Goal: Task Accomplishment & Management: Use online tool/utility

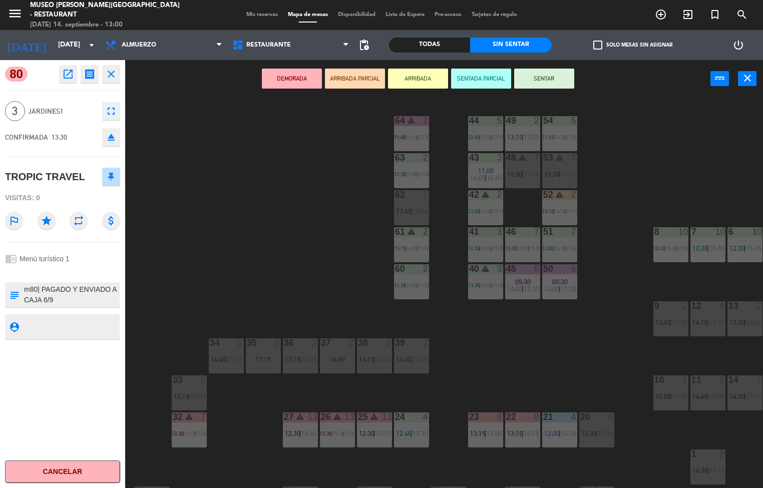
scroll to position [1, 0]
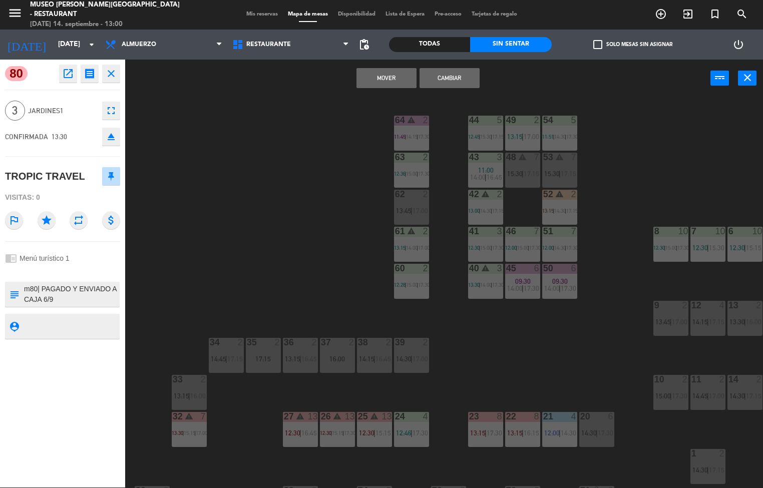
scroll to position [296, 0]
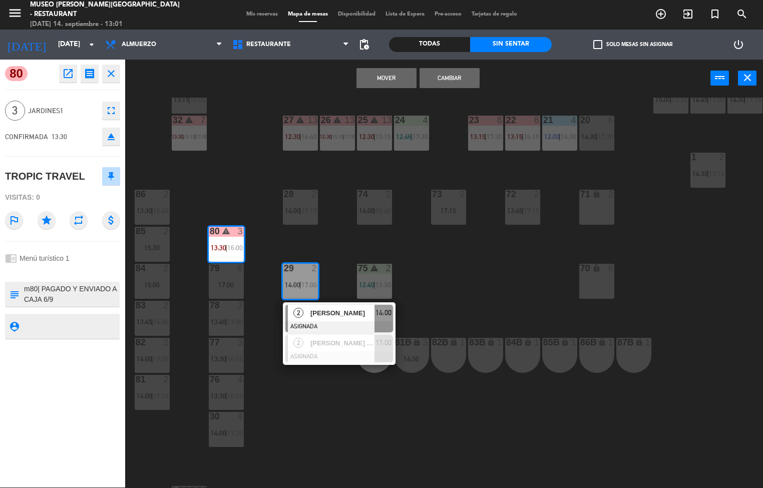
click at [64, 77] on icon "open_in_new" at bounding box center [68, 74] width 12 height 12
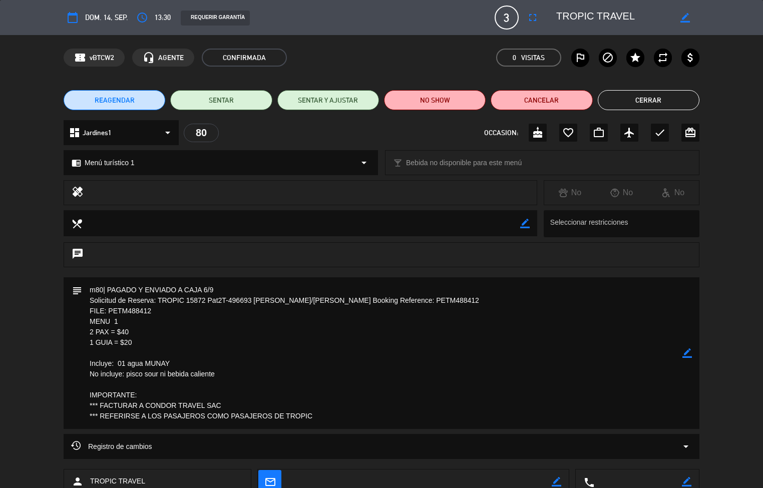
click at [76, 351] on div "subject" at bounding box center [76, 353] width 11 height 152
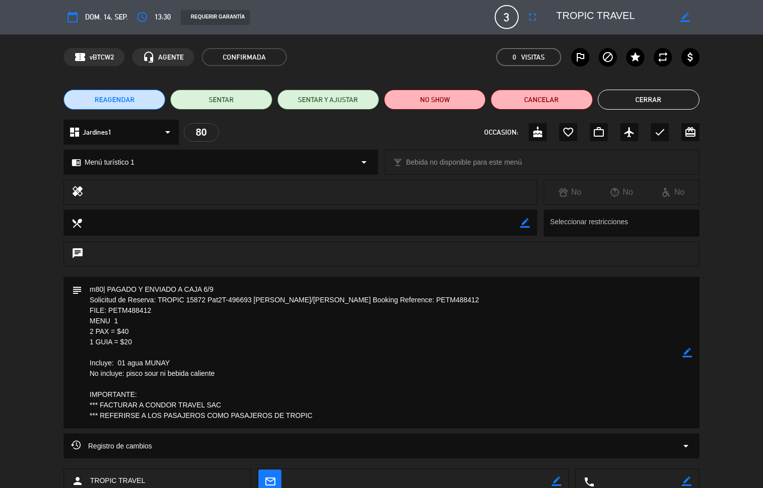
click at [652, 104] on button "Cerrar" at bounding box center [649, 100] width 102 height 20
click at [658, 99] on span "15:00" at bounding box center [663, 100] width 16 height 8
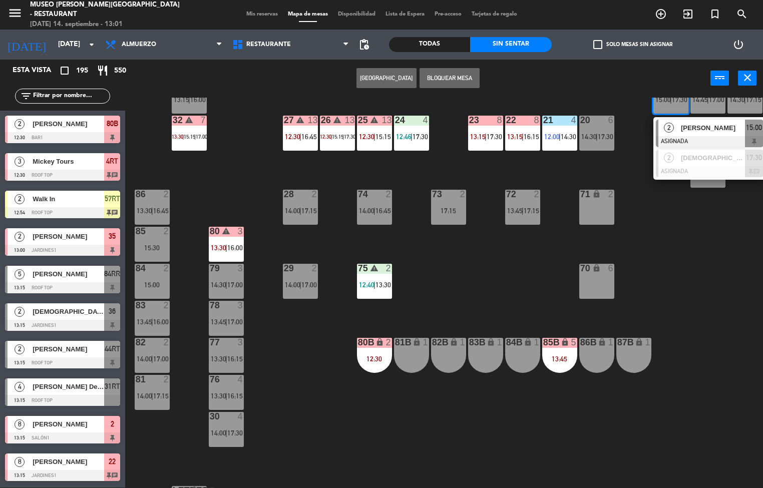
click at [254, 188] on div "44 5 12:45 | 15:30 | 17:15 49 2 13:15 | 17:00 54 5 11:51 | 14:30 | 17:30 64 war…" at bounding box center [448, 293] width 630 height 391
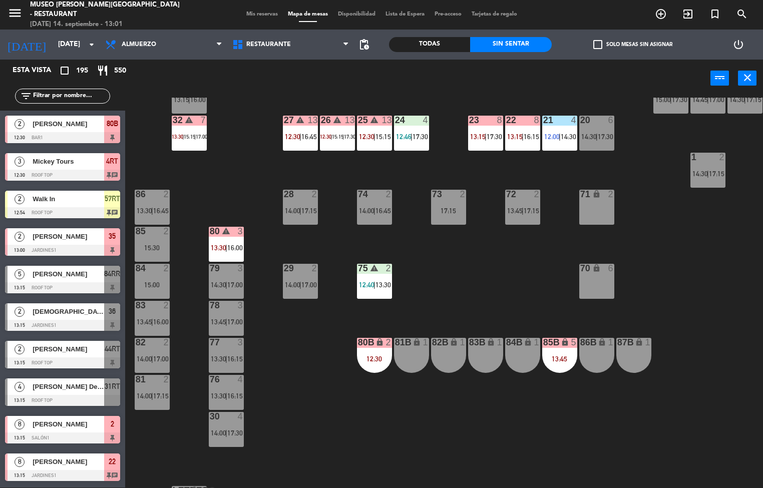
click at [226, 230] on icon "warning" at bounding box center [226, 231] width 9 height 9
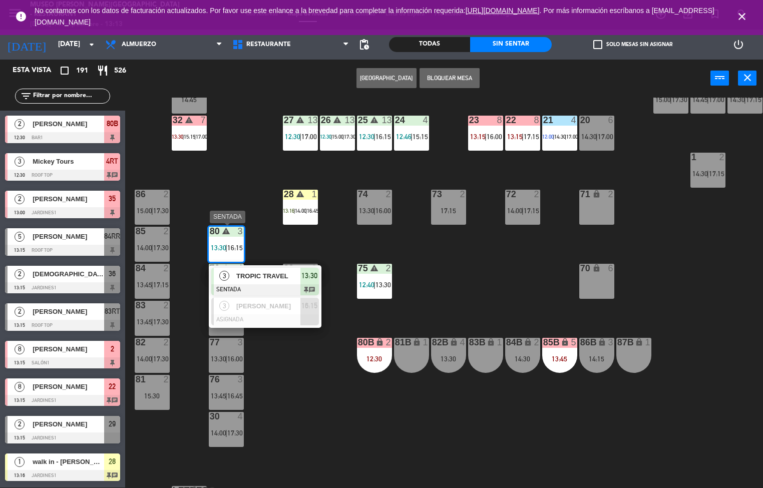
click at [311, 420] on div "44 5 12:45 | 15:30 | 17:15 49 2 13:15 | 16:00 54 5 11:51 | 14:30 | 17:30 64 2 1…" at bounding box center [448, 293] width 630 height 391
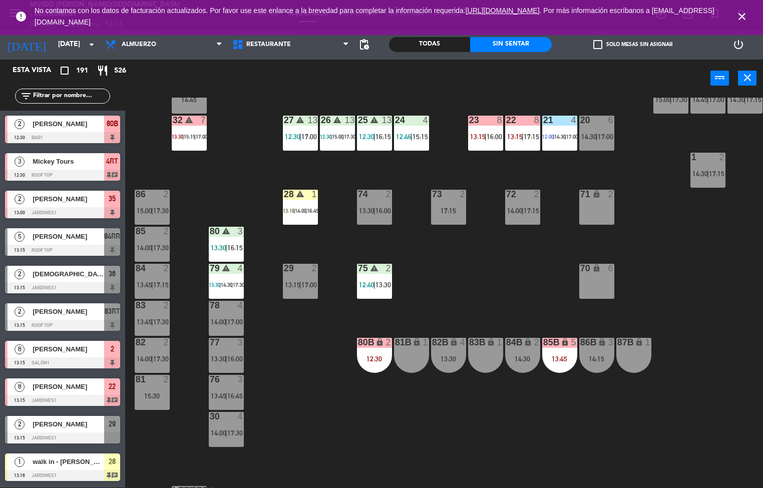
click at [223, 279] on div "79 warning 4 13:30 | 14:30 | 17:30" at bounding box center [226, 281] width 35 height 35
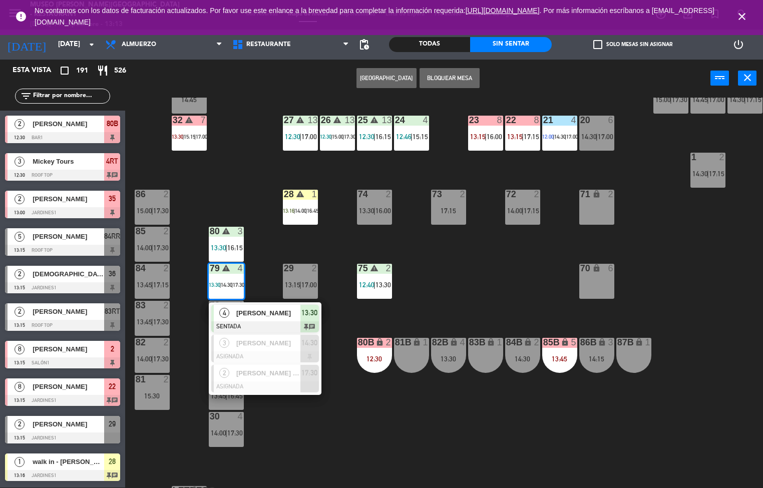
click at [254, 316] on span "[PERSON_NAME]" at bounding box center [268, 313] width 64 height 11
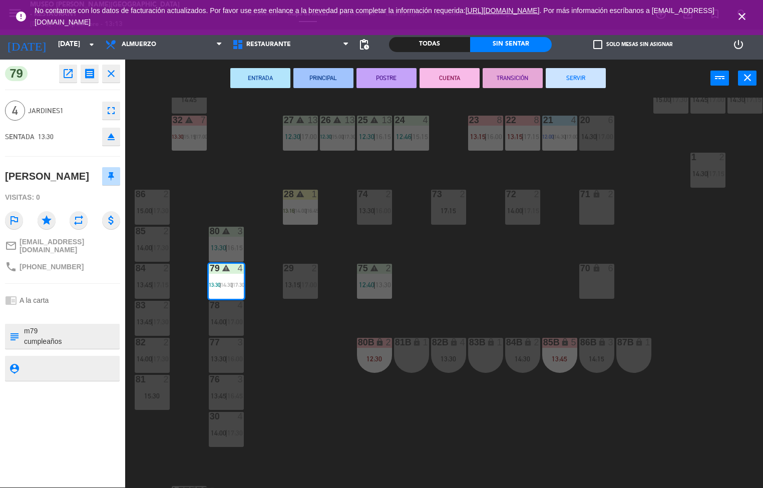
click at [68, 74] on icon "open_in_new" at bounding box center [68, 74] width 12 height 12
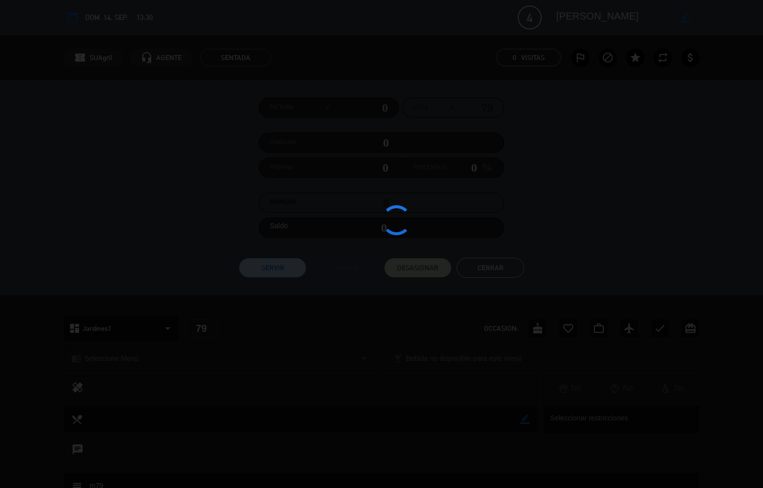
click at [49, 341] on div at bounding box center [381, 244] width 763 height 488
click at [46, 250] on div at bounding box center [381, 244] width 763 height 488
click at [26, 221] on div at bounding box center [381, 244] width 763 height 488
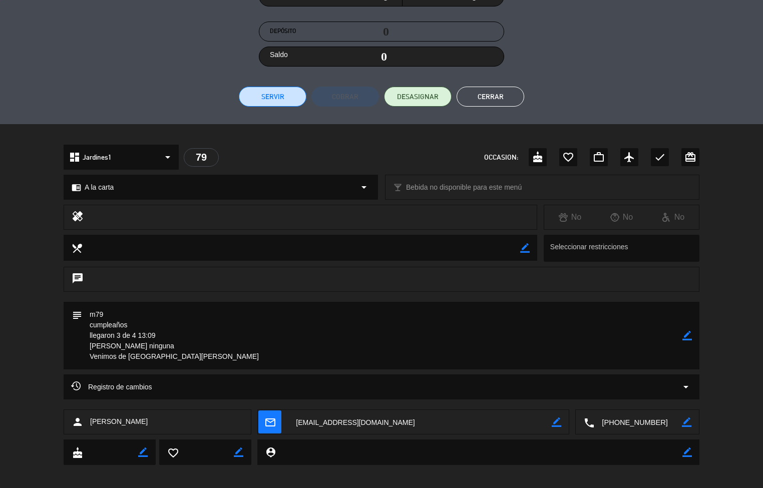
scroll to position [172, 0]
click at [17, 249] on div "local_dining border_color Seleccionar restricciones" at bounding box center [381, 250] width 763 height 32
click at [20, 252] on div "local_dining border_color Seleccionar restricciones" at bounding box center [381, 250] width 763 height 32
click at [501, 98] on button "Cerrar" at bounding box center [491, 96] width 68 height 20
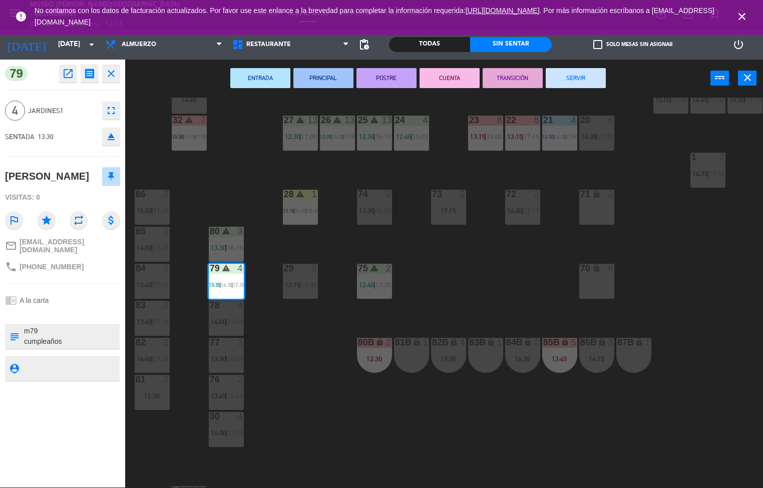
click at [309, 409] on div "44 5 12:45 | 15:30 | 17:15 49 2 13:15 | 16:00 54 5 11:51 | 14:30 | 17:30 64 2 1…" at bounding box center [448, 293] width 630 height 391
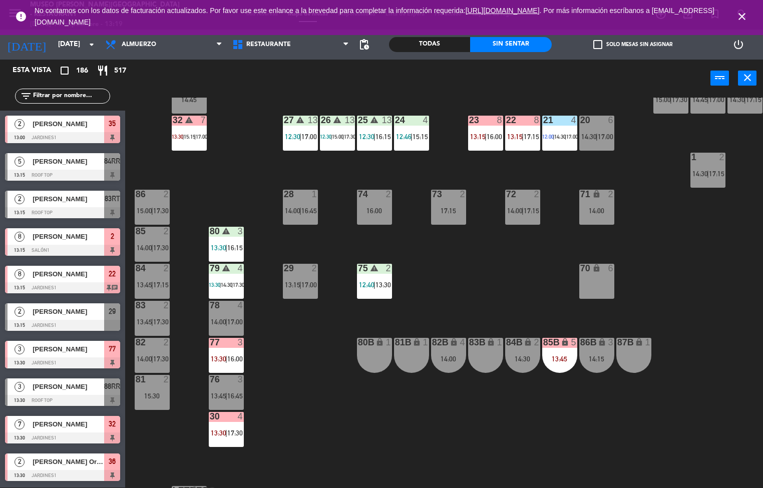
click at [745, 21] on icon "close" at bounding box center [742, 17] width 12 height 12
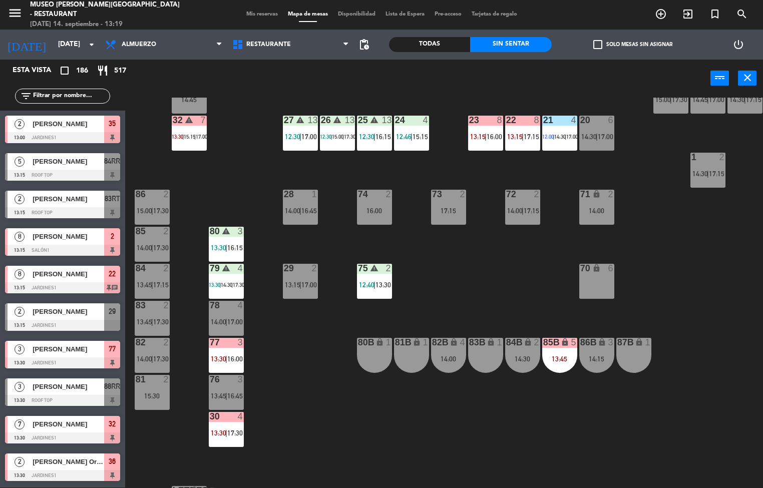
click at [304, 428] on div "44 5 12:45 | 15:30 | 17:15 49 2 13:15 | 16:00 54 5 11:51 | 14:30 | 17:30 64 2 1…" at bounding box center [448, 293] width 630 height 391
click at [296, 388] on div "44 5 12:45 | 15:30 | 17:15 49 2 13:15 | 16:00 54 5 11:51 | 14:30 | 17:30 64 2 1…" at bounding box center [448, 293] width 630 height 391
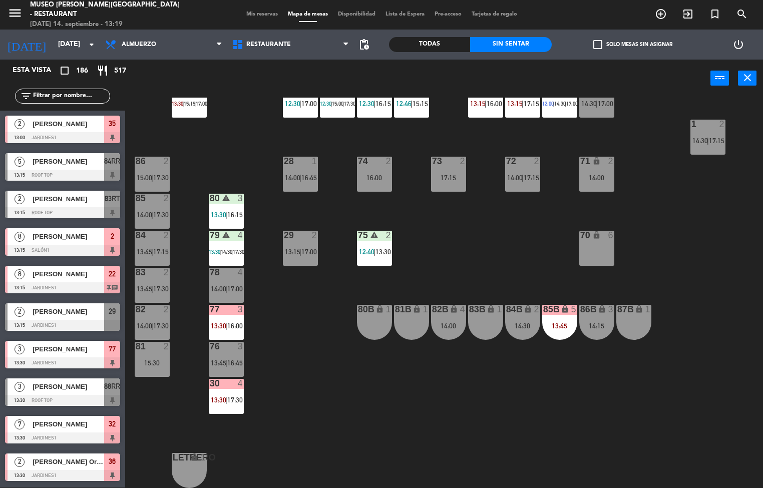
click at [220, 312] on div "77 3 13:30 | 16:00" at bounding box center [226, 322] width 35 height 35
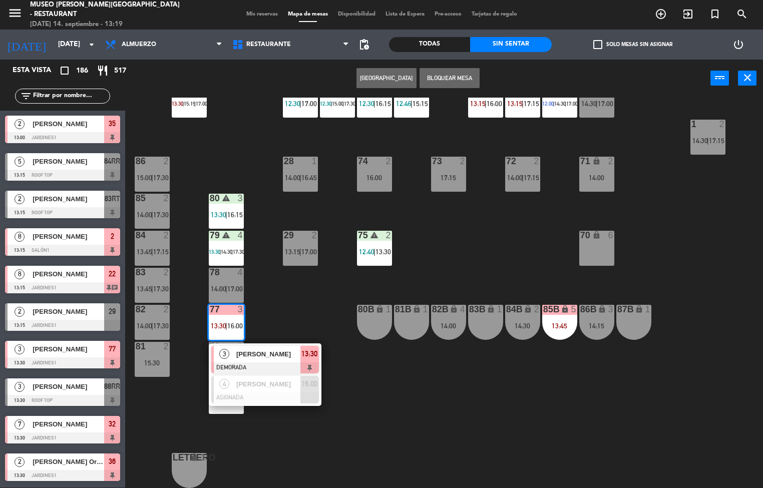
click at [238, 346] on div "Cindy Alvarez" at bounding box center [267, 354] width 65 height 17
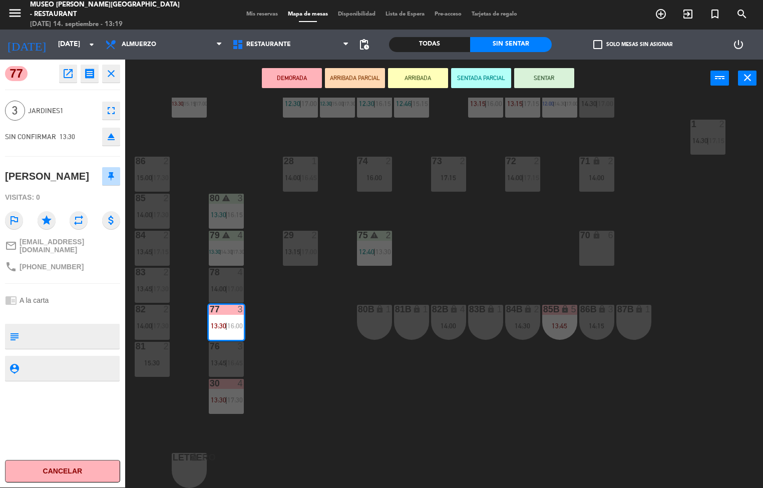
click at [158, 424] on div "44 5 12:45 | 15:30 | 17:15 49 2 13:15 | 16:00 54 5 11:51 | 14:30 | 17:30 64 2 1…" at bounding box center [448, 293] width 630 height 391
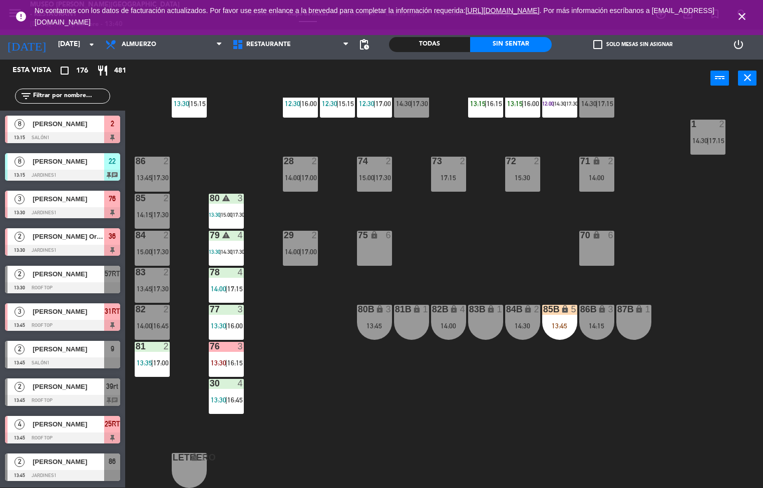
click at [279, 406] on div "44 5 12:45 | 15:30 | 17:15 49 2 13:15 | 16:45 54 5 11:51 | 14:30 | 17:15 64 2 1…" at bounding box center [448, 293] width 630 height 391
click at [283, 383] on div "44 5 12:45 | 15:30 | 17:15 49 2 13:15 | 16:45 54 5 11:51 | 14:30 | 17:15 64 2 1…" at bounding box center [448, 293] width 630 height 391
click at [282, 374] on div "44 5 12:45 | 15:30 | 17:15 49 2 13:15 | 16:45 54 5 11:51 | 14:30 | 17:15 64 2 1…" at bounding box center [448, 293] width 630 height 391
click at [227, 269] on div at bounding box center [226, 272] width 17 height 9
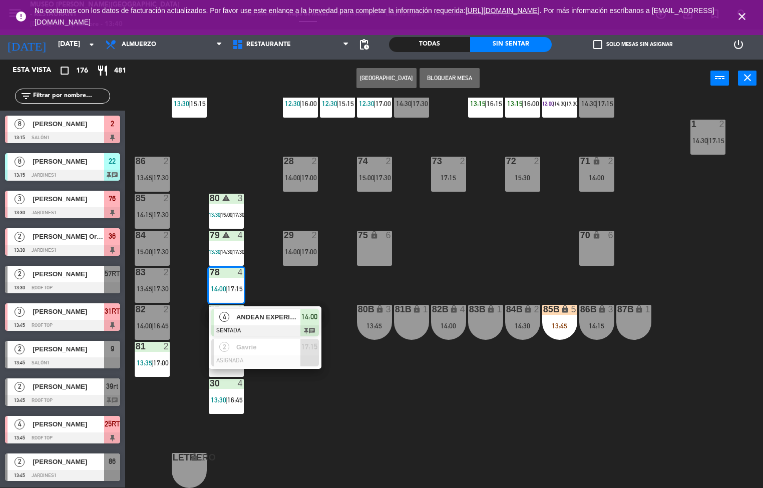
click at [349, 449] on div "44 5 12:45 | 15:30 | 17:15 49 2 13:15 | 16:45 54 5 11:51 | 14:30 | 17:15 64 2 1…" at bounding box center [448, 293] width 630 height 391
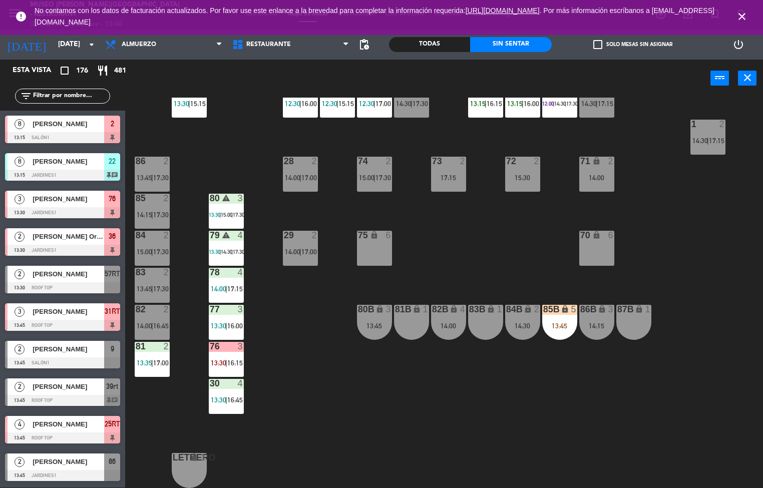
click at [219, 249] on span "13:30" at bounding box center [215, 252] width 12 height 6
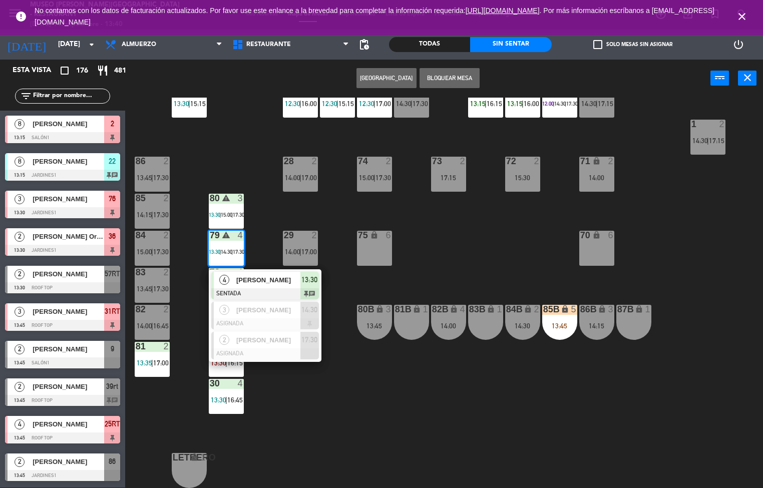
click at [250, 281] on div "[PERSON_NAME]" at bounding box center [267, 280] width 65 height 17
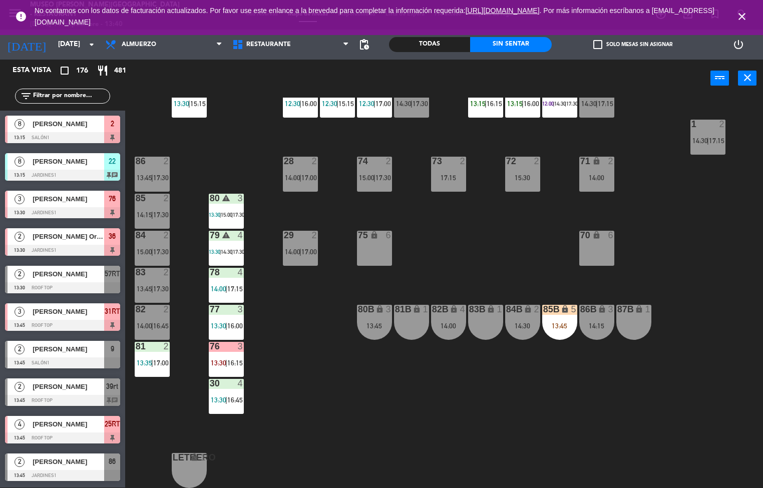
click at [367, 431] on div "44 5 12:45 | 15:30 | 17:15 49 2 13:15 | 16:45 54 5 11:51 | 14:30 | 17:15 64 2 1…" at bounding box center [448, 293] width 630 height 391
click at [215, 285] on span "14:00" at bounding box center [219, 289] width 16 height 8
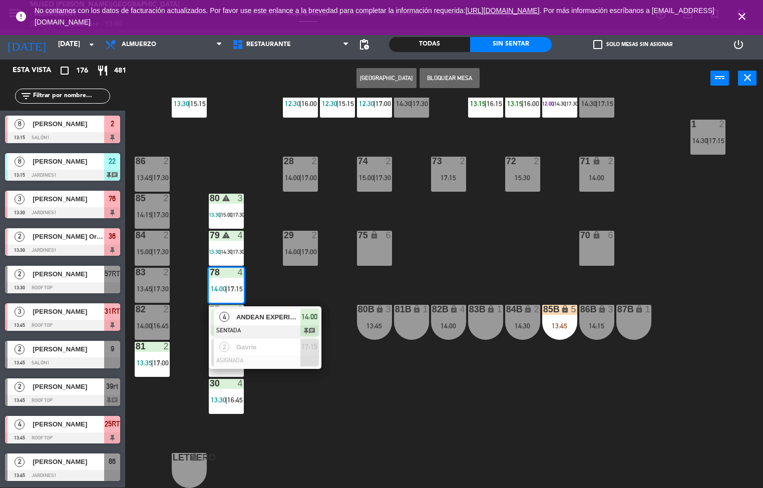
click at [260, 313] on span "ANDEAN EXPERIENCE" at bounding box center [268, 317] width 64 height 11
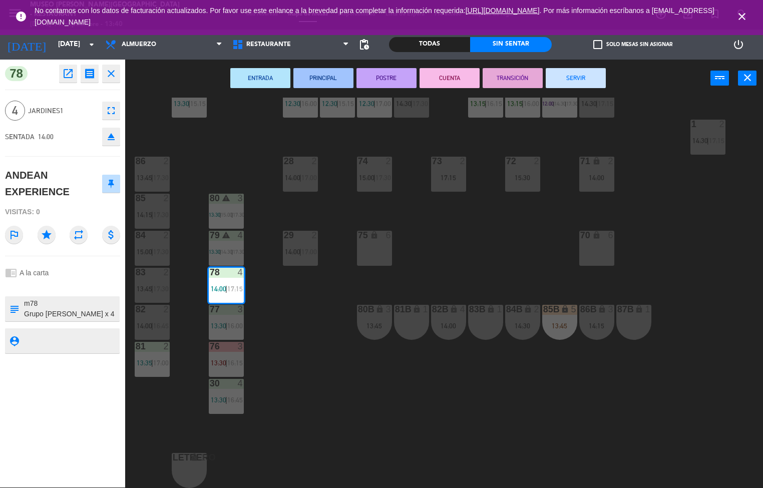
click at [71, 76] on icon "open_in_new" at bounding box center [68, 74] width 12 height 12
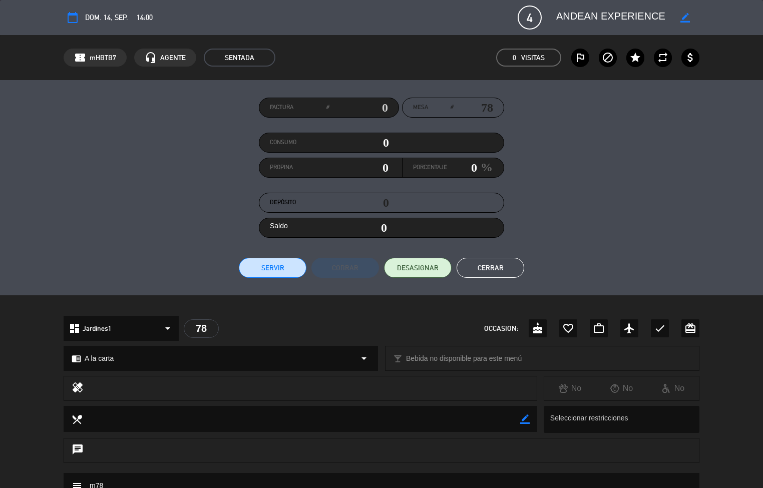
scroll to position [18, 0]
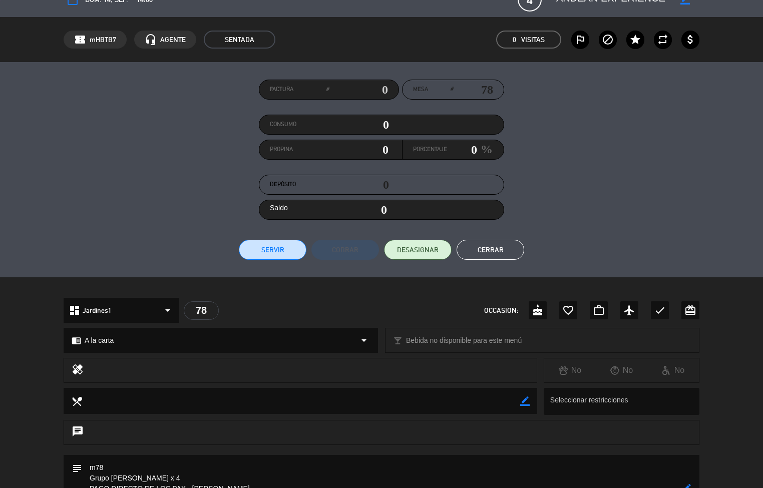
click at [45, 302] on div "dashboard Jardines1 arrow_drop_down 78 OCCASION: cake favorite_border work_outl…" at bounding box center [381, 315] width 763 height 35
click at [485, 248] on button "Cerrar" at bounding box center [491, 250] width 68 height 20
click at [487, 249] on button "Cerrar" at bounding box center [491, 250] width 68 height 20
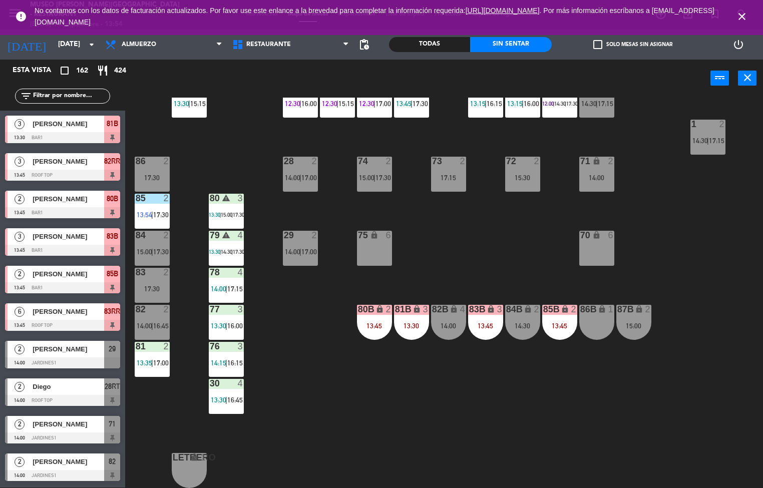
click at [303, 381] on div "44 5 12:45 | 15:30 | 17:15 49 2 13:15 | 16:45 54 5 11:51 | 14:30 | 17:15 64 2 1…" at bounding box center [448, 293] width 630 height 391
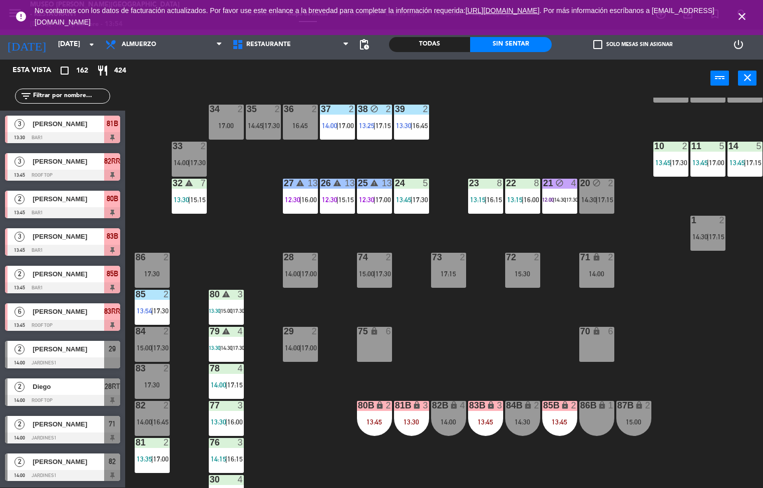
click at [151, 307] on span "13:54" at bounding box center [145, 311] width 16 height 8
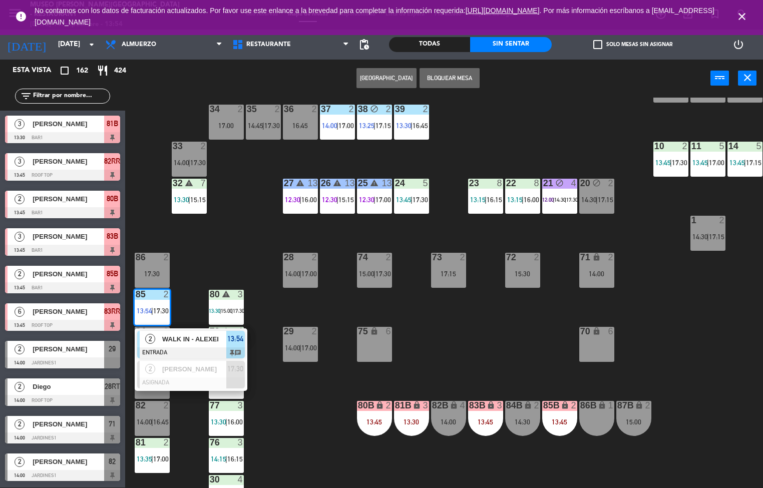
click at [188, 338] on span "WALK IN - ALEXEI" at bounding box center [194, 339] width 64 height 11
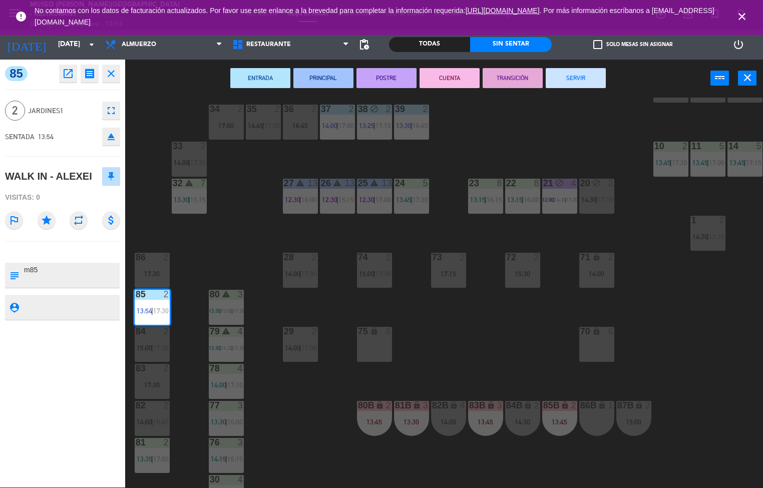
click at [305, 423] on div "44 5 12:45 | 15:30 | 17:15 49 2 13:15 | 16:45 54 5 11:51 | 14:30 | 17:15 64 2 1…" at bounding box center [448, 293] width 630 height 391
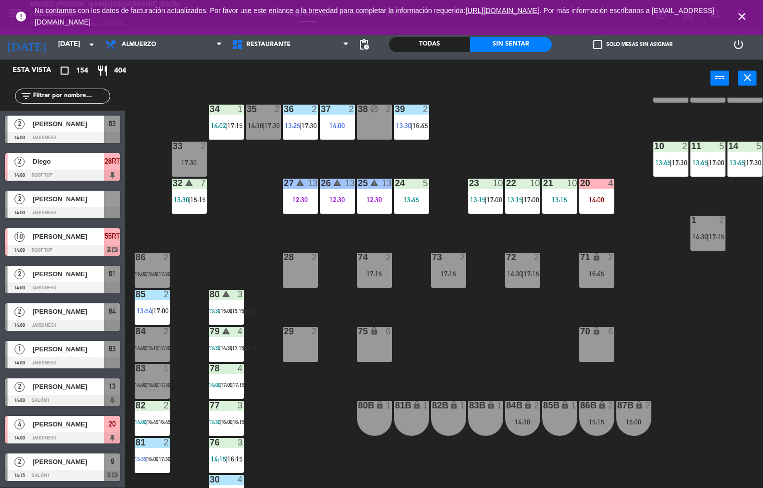
click at [474, 317] on div "44 5 12:45 | 15:30 | 17:15 49 2 13:15 | 16:00 54 5 11:51 | 14:30 64 2 13:15 | 1…" at bounding box center [448, 293] width 630 height 391
click at [490, 327] on div "44 5 12:45 | 15:30 | 17:15 49 2 13:15 | 16:00 54 5 11:51 | 14:30 64 2 13:15 | 1…" at bounding box center [448, 293] width 630 height 391
click at [429, 40] on div "Todas" at bounding box center [429, 44] width 81 height 15
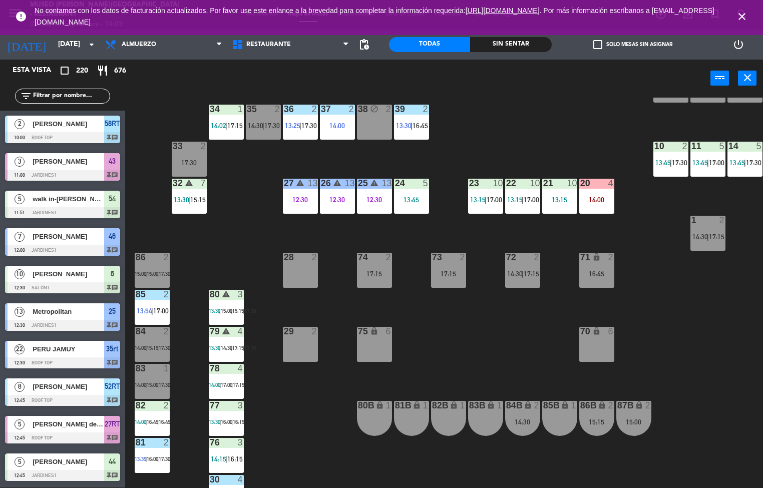
click at [481, 346] on div "44 5 12:45 | 15:30 | 17:15 49 2 13:15 | 16:00 54 5 11:51 | 14:30 64 2 13:15 | 1…" at bounding box center [448, 293] width 630 height 391
click at [242, 310] on span "15:15" at bounding box center [238, 311] width 12 height 6
click at [243, 311] on span "15:15" at bounding box center [238, 311] width 12 height 6
click at [242, 310] on span "15:15" at bounding box center [238, 311] width 12 height 6
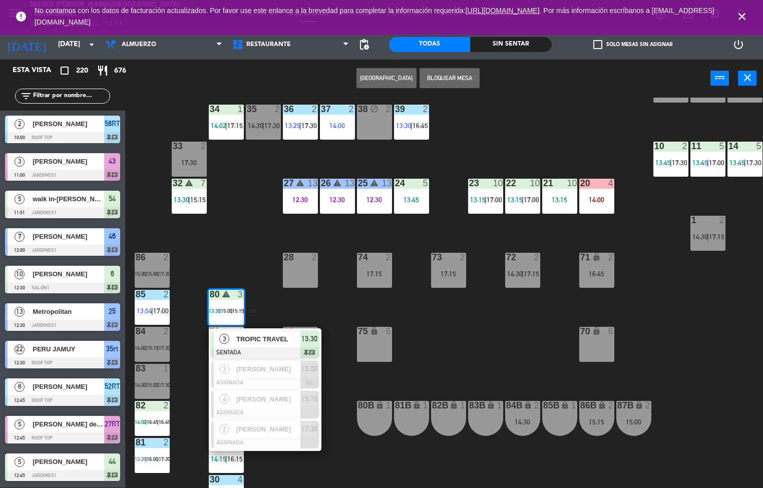
click at [240, 245] on div "44 5 12:45 | 15:30 | 17:15 49 2 13:15 | 16:00 54 5 11:51 | 14:30 64 2 13:15 | 1…" at bounding box center [448, 293] width 630 height 391
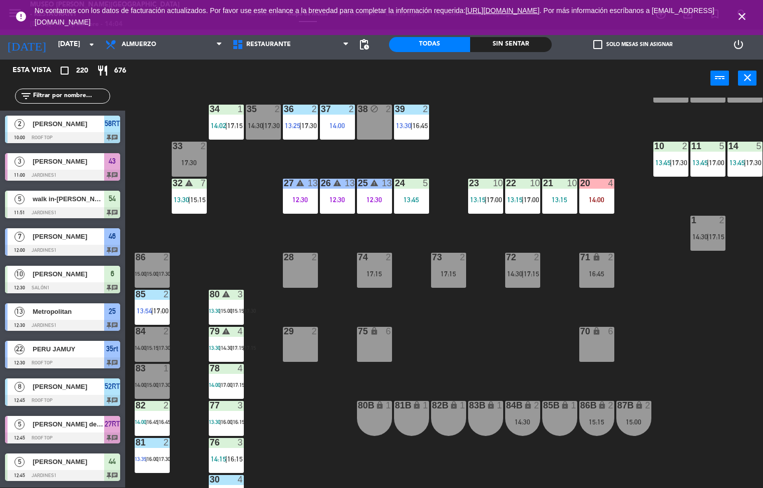
click at [232, 347] on span "14:30" at bounding box center [227, 348] width 12 height 6
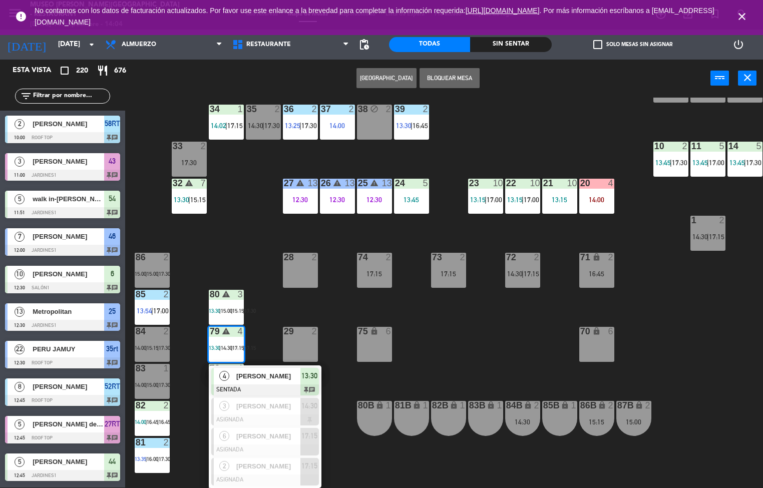
click at [246, 371] on span "[PERSON_NAME]" at bounding box center [268, 376] width 64 height 11
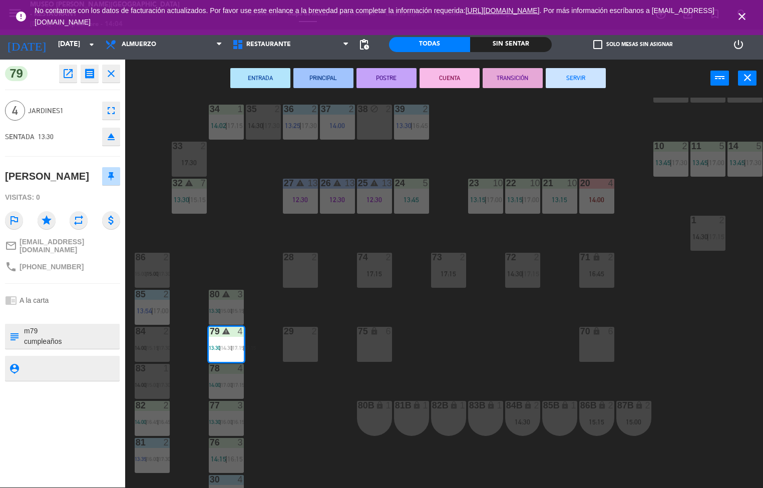
click at [265, 74] on button "ENTRADA" at bounding box center [260, 78] width 60 height 20
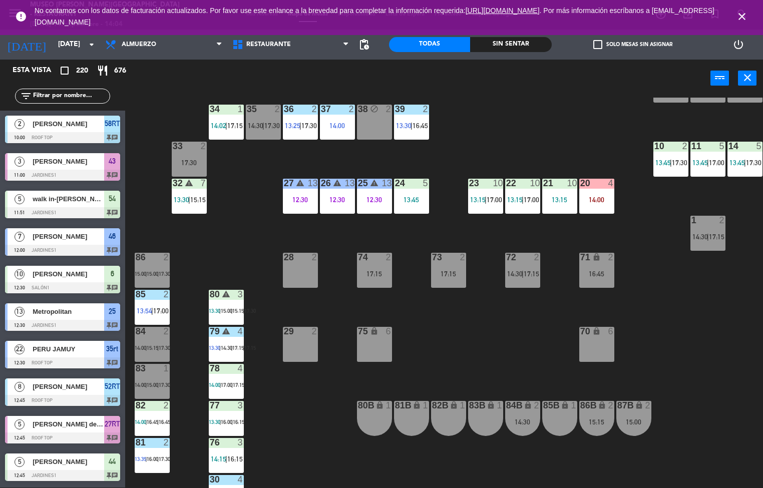
scroll to position [1, 0]
click at [221, 419] on div "16:00 |" at bounding box center [227, 422] width 12 height 7
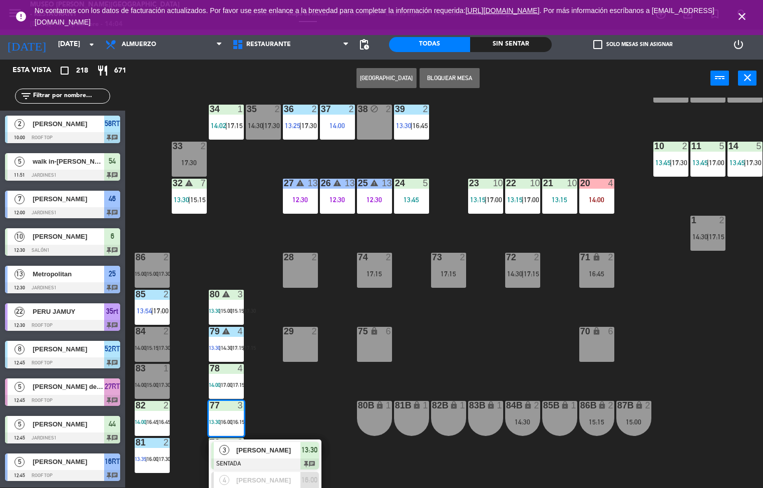
click at [240, 450] on span "[PERSON_NAME]" at bounding box center [268, 450] width 64 height 11
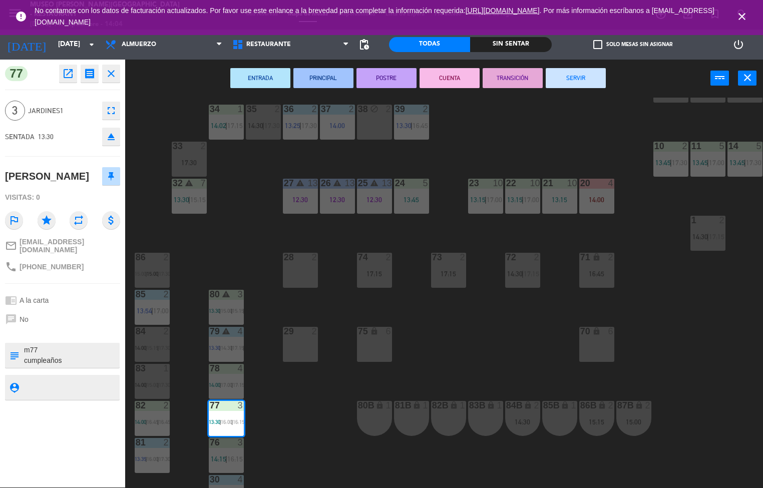
click at [264, 76] on button "ENTRADA" at bounding box center [260, 78] width 60 height 20
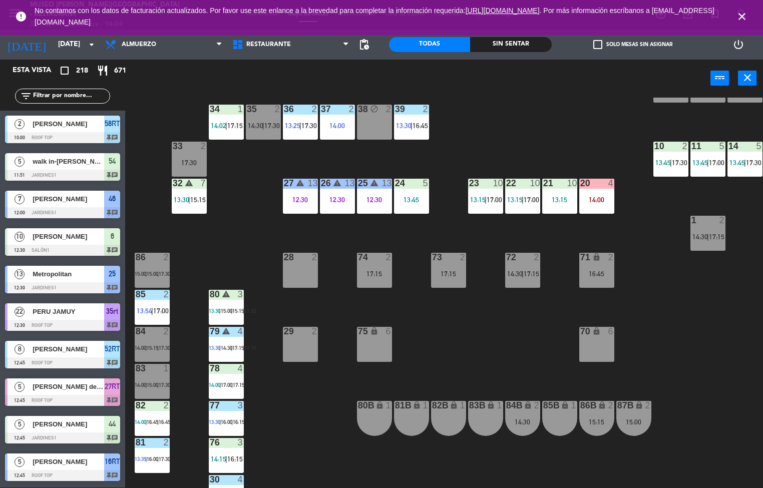
click at [246, 239] on div "44 5 12:45 | 15:30 | 17:15 49 2 13:15 | 16:00 54 5 11:51 | 14:30 64 2 13:15 | 1…" at bounding box center [448, 293] width 630 height 391
click at [238, 216] on div "44 5 12:45 | 15:30 | 17:15 49 2 13:15 | 16:00 54 5 11:51 | 14:30 64 2 13:15 | 1…" at bounding box center [448, 293] width 630 height 391
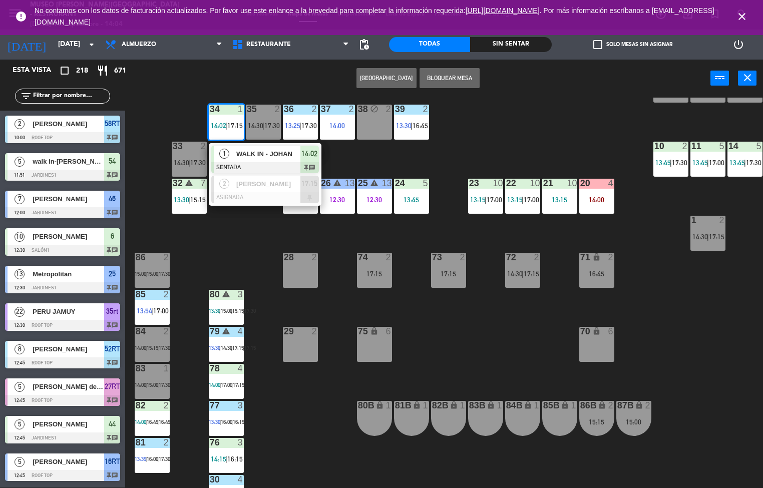
scroll to position [151, 0]
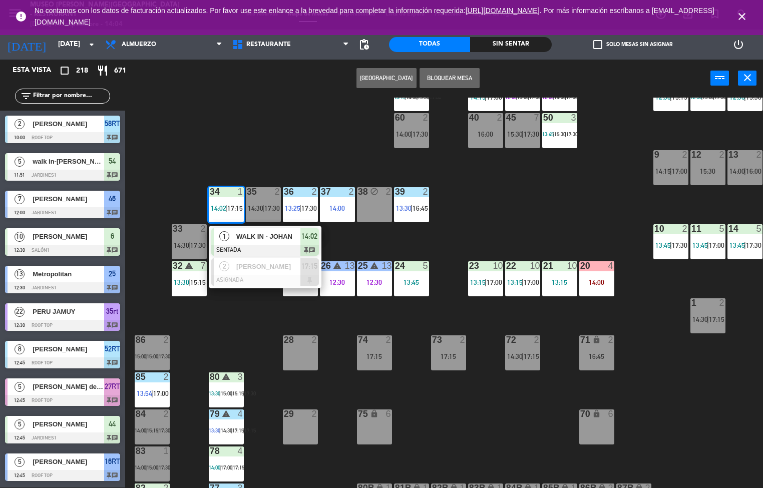
click at [239, 245] on div at bounding box center [265, 250] width 108 height 11
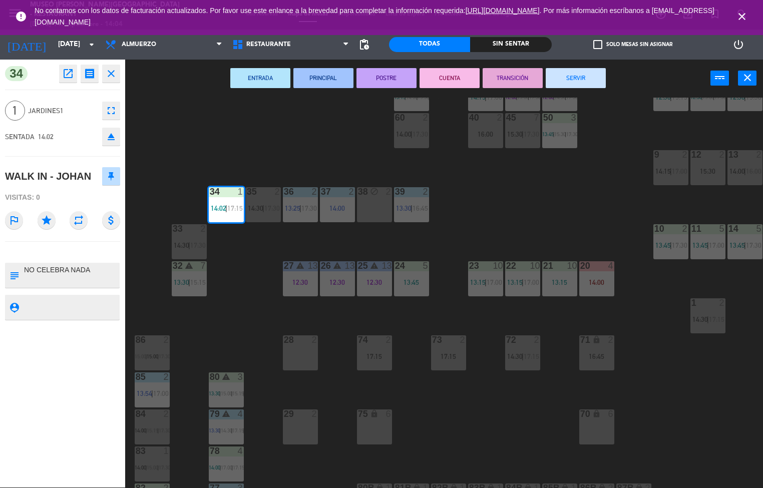
click at [559, 83] on button "SERVIR" at bounding box center [576, 78] width 60 height 20
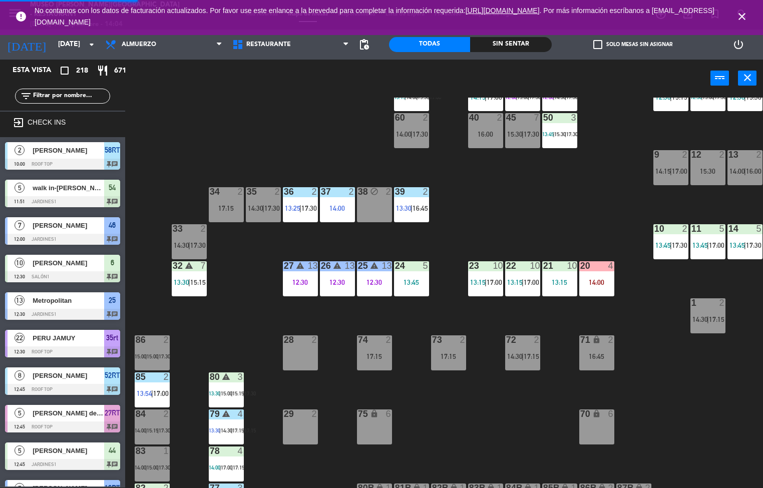
scroll to position [1, 0]
click at [197, 270] on div "7" at bounding box center [205, 266] width 17 height 10
click at [196, 262] on div "warning" at bounding box center [189, 266] width 17 height 10
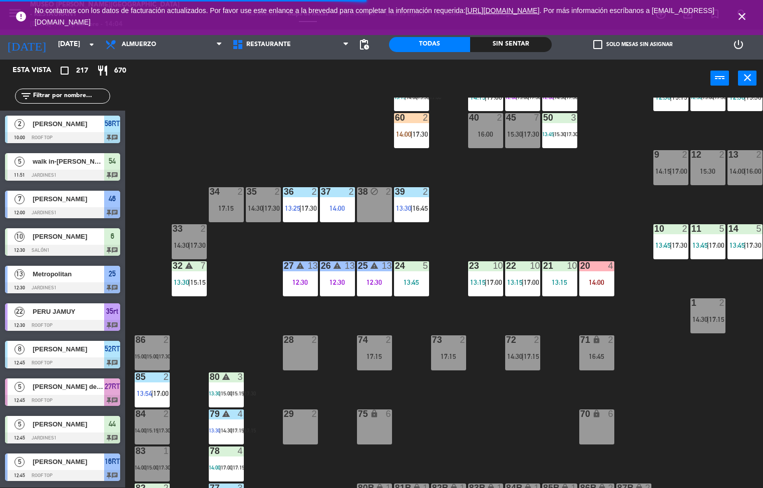
scroll to position [228, 0]
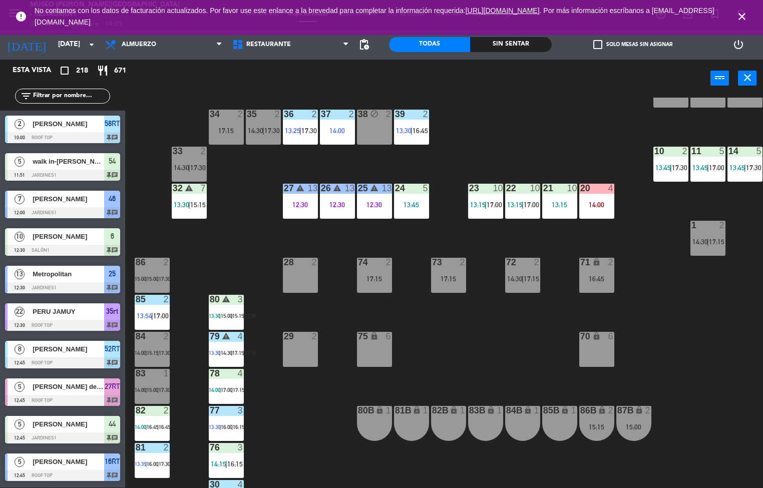
click at [509, 44] on div "Sin sentar" at bounding box center [510, 44] width 81 height 15
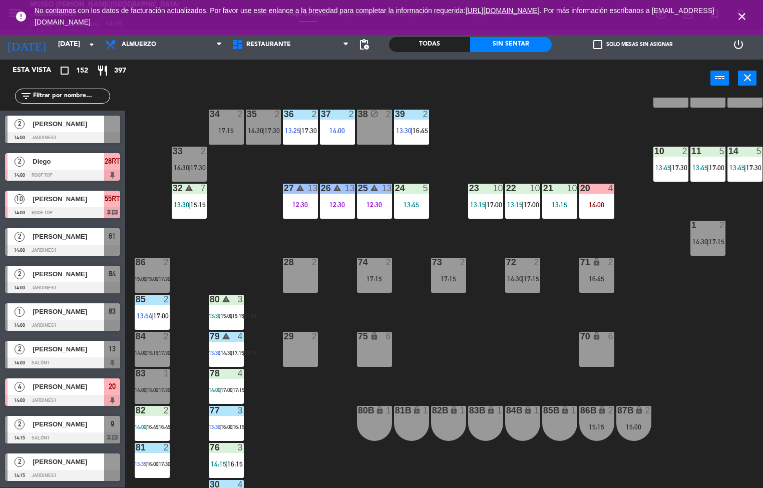
click at [742, 18] on icon "close" at bounding box center [742, 17] width 12 height 12
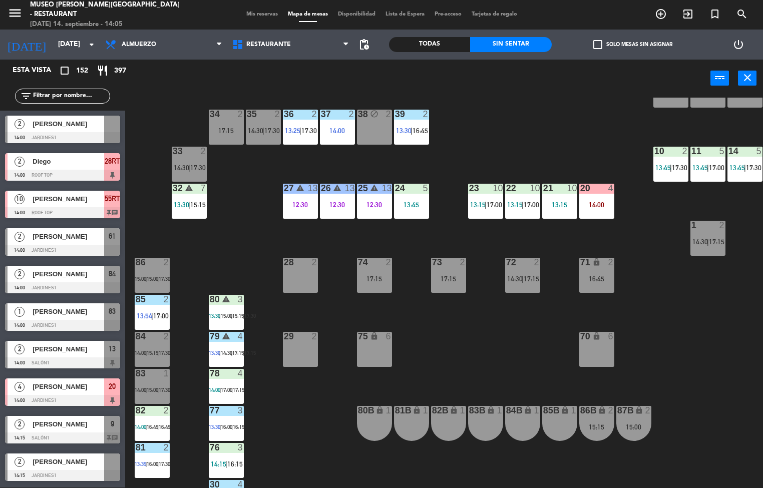
click at [479, 364] on div "44 5 12:45 | 15:30 | 17:15 49 2 13:15 | 16:00 54 5 11:51 | 14:30 64 2 13:15 | 1…" at bounding box center [448, 293] width 630 height 391
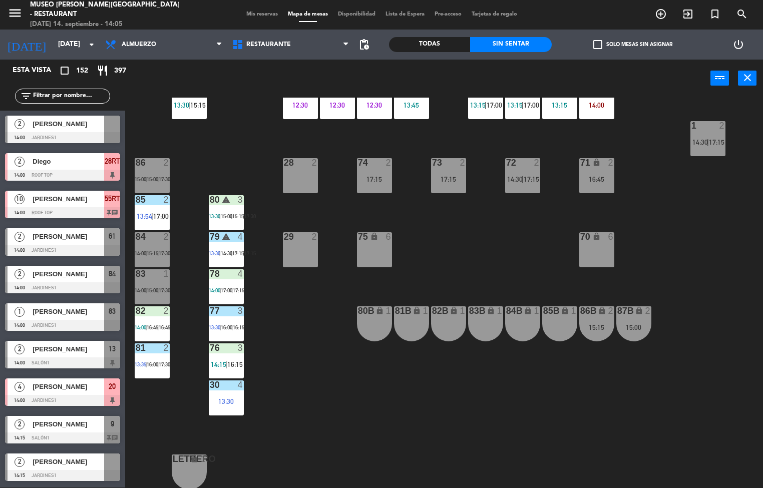
click at [323, 404] on div "44 5 12:45 | 15:30 | 17:15 49 2 13:15 | 16:00 54 5 11:51 | 14:30 64 2 13:15 | 1…" at bounding box center [448, 293] width 630 height 391
click at [221, 252] on div "14:30 |" at bounding box center [227, 253] width 12 height 7
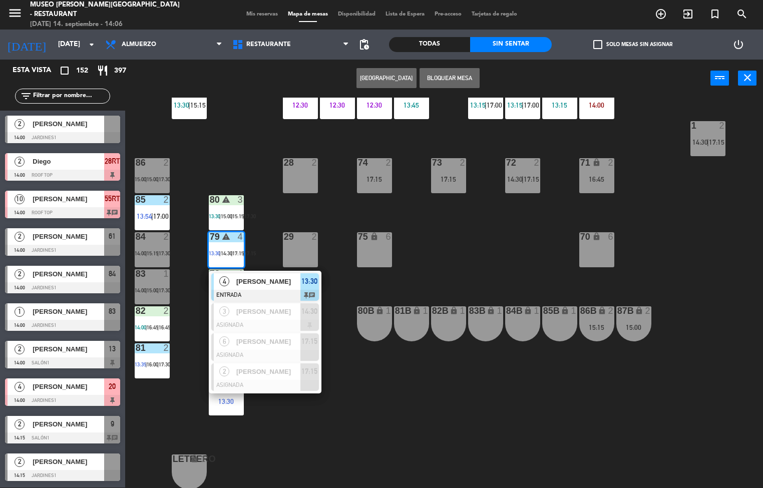
click at [266, 287] on div "[PERSON_NAME]" at bounding box center [267, 281] width 65 height 17
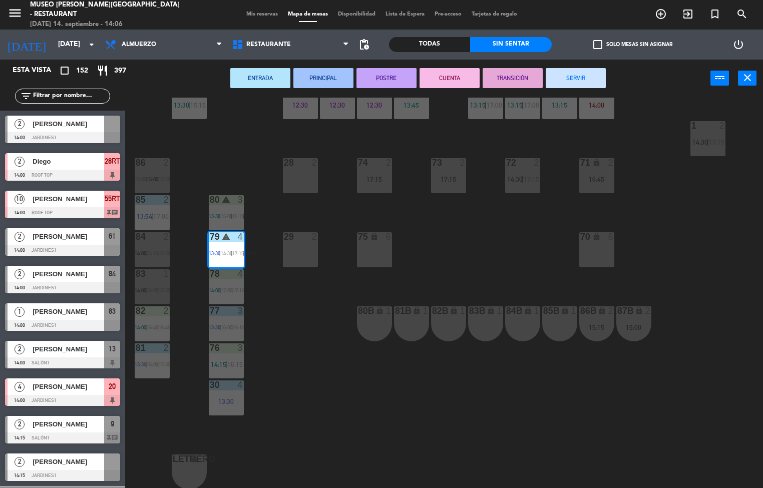
click at [326, 77] on button "PRINCIPAL" at bounding box center [323, 78] width 60 height 20
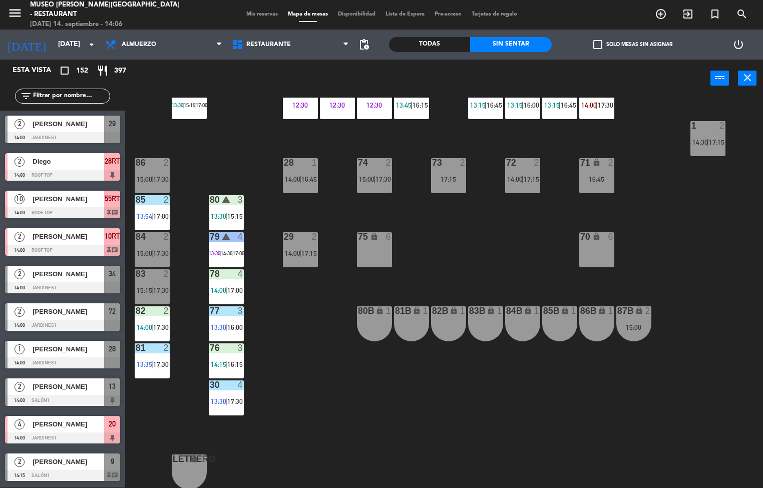
click at [283, 320] on div "44 5 12:45 | 15:30 | 17:15 49 2 13:15 | 16:00 54 5 11:51 | 14:30 | 17:00 64 2 1…" at bounding box center [448, 293] width 630 height 391
click at [221, 290] on span "14:00" at bounding box center [219, 290] width 16 height 8
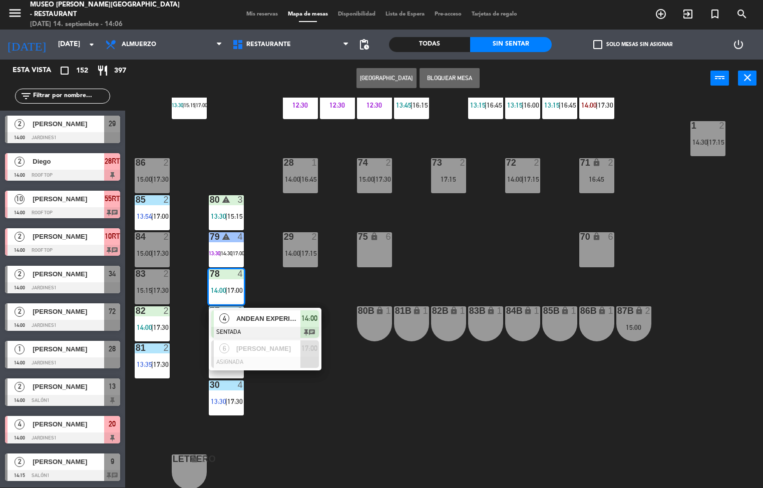
click at [260, 314] on span "ANDEAN EXPERIENCE" at bounding box center [268, 318] width 64 height 11
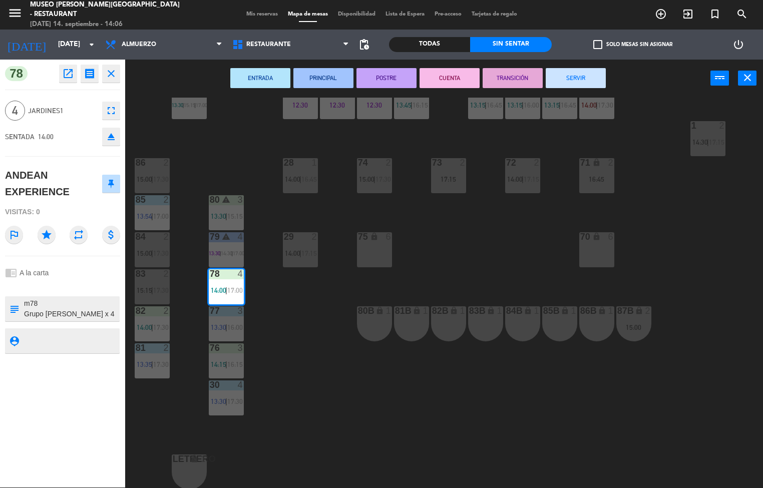
click at [260, 80] on button "ENTRADA" at bounding box center [260, 78] width 60 height 20
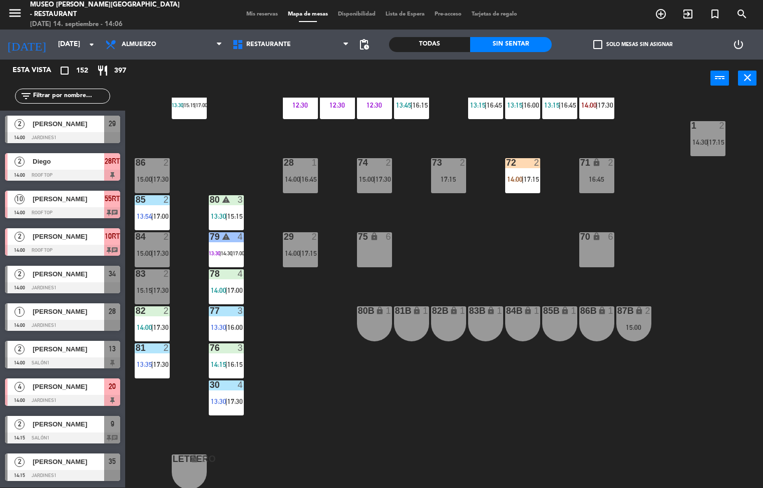
click at [343, 384] on div "44 5 12:45 | 15:30 | 17:15 49 2 13:15 | 16:00 54 5 11:51 | 14:30 | 17:00 64 2 1…" at bounding box center [448, 293] width 630 height 391
click at [347, 393] on div "44 5 12:45 | 15:30 | 17:15 49 2 13:15 | 16:00 54 5 11:51 | 14:30 | 17:00 64 2 1…" at bounding box center [448, 293] width 630 height 391
click at [347, 396] on div "44 5 12:45 | 15:30 | 17:15 49 2 13:15 | 16:00 54 5 11:51 | 14:30 | 17:00 64 2 1…" at bounding box center [448, 293] width 630 height 391
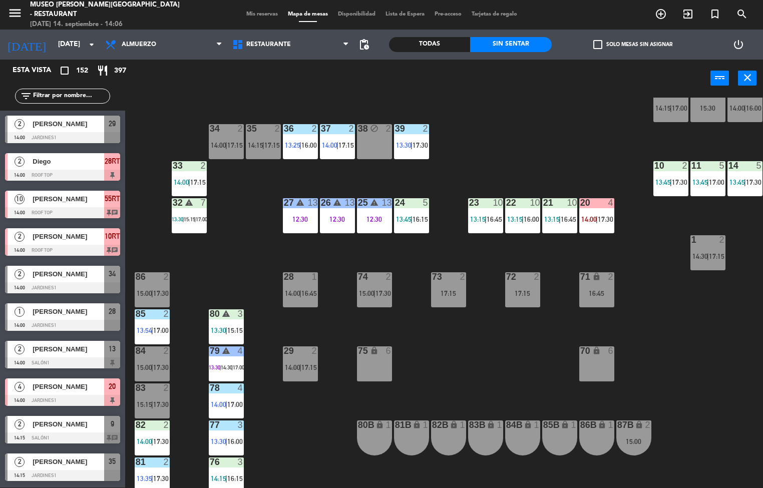
click at [204, 218] on span "17:00" at bounding box center [202, 219] width 12 height 6
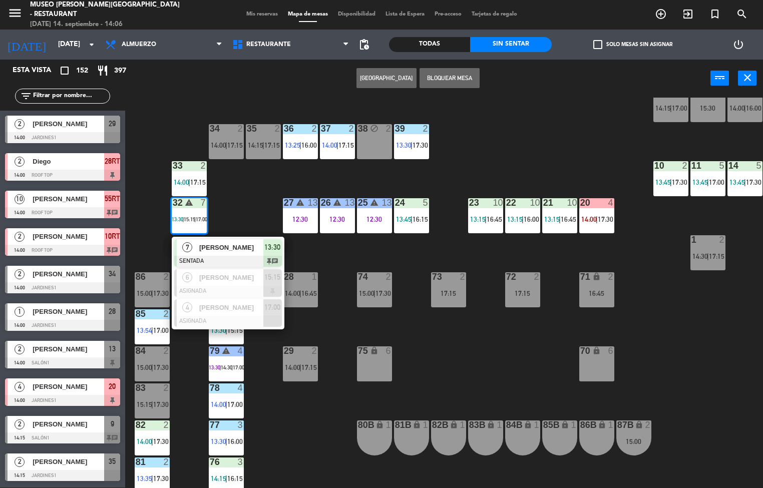
click at [224, 260] on div at bounding box center [228, 261] width 108 height 11
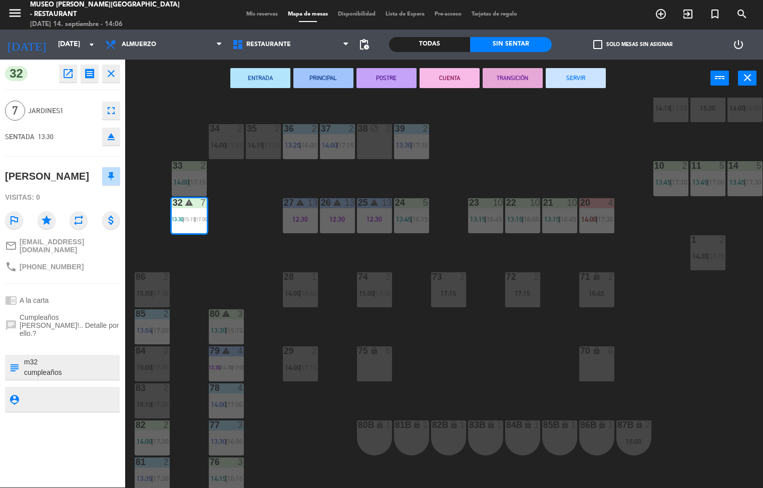
click at [266, 75] on button "ENTRADA" at bounding box center [260, 78] width 60 height 20
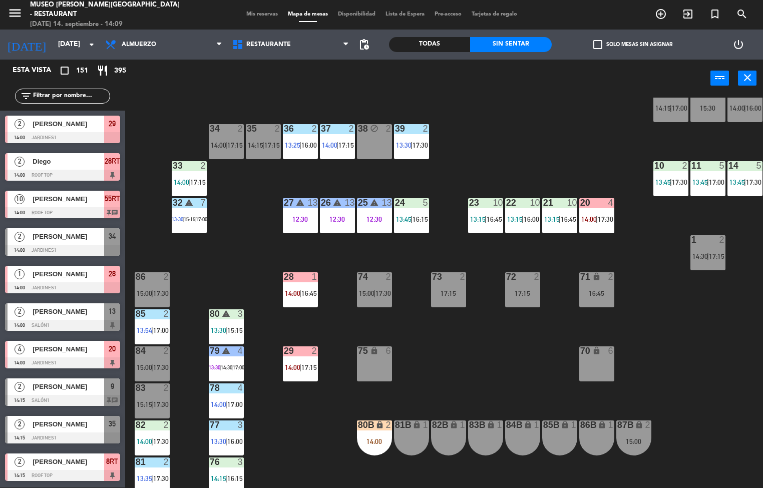
click at [529, 363] on div "44 5 12:45 | 15:30 | 17:15 49 2 13:15 | 16:00 54 5 11:51 | 14:30 | 17:00 64 2 1…" at bounding box center [448, 293] width 630 height 391
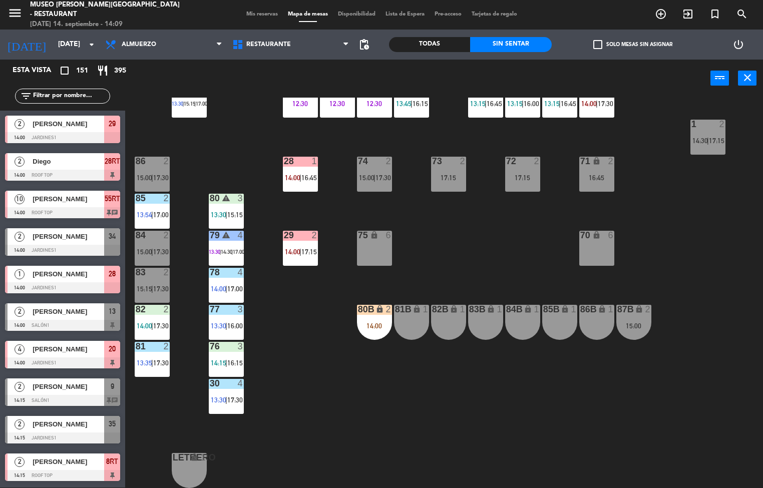
click at [358, 231] on div "75" at bounding box center [358, 235] width 1 height 9
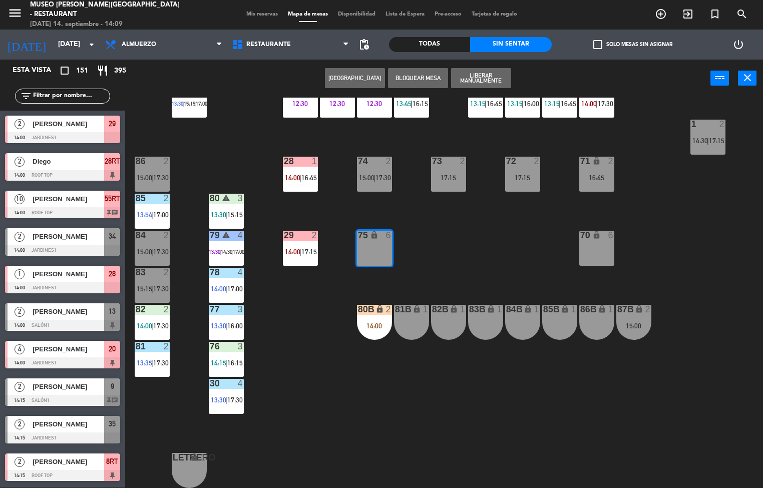
click at [161, 322] on span "17:30" at bounding box center [161, 326] width 16 height 8
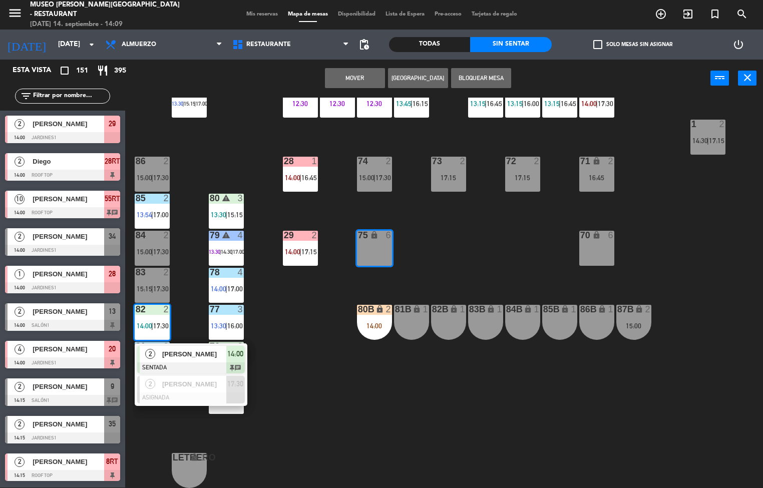
click at [194, 362] on div at bounding box center [191, 367] width 108 height 11
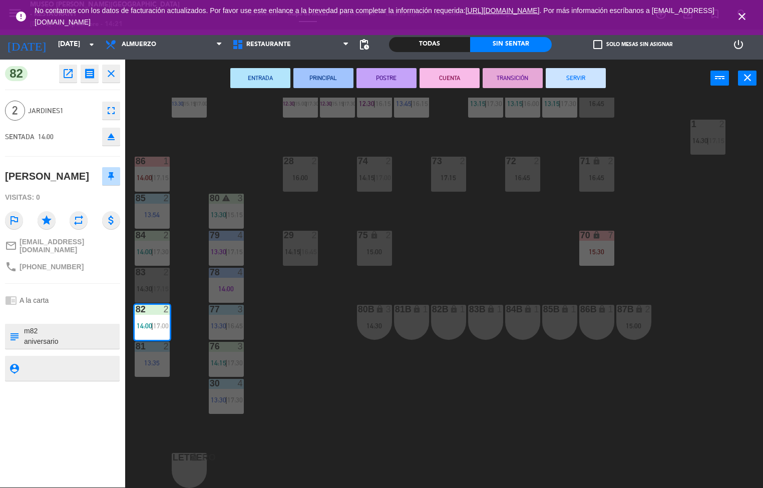
click at [311, 406] on div "44 5 12:45 | 15:30 | 17:15 49 2 13:15 | 17:00 54 5 11:51 | 15:00 | 17:30 64 2 1…" at bounding box center [448, 293] width 630 height 391
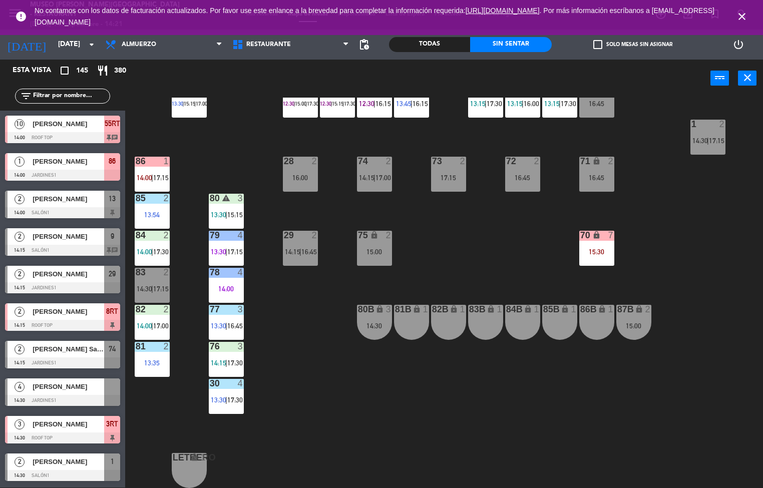
click at [153, 249] on div "17:30" at bounding box center [160, 251] width 15 height 7
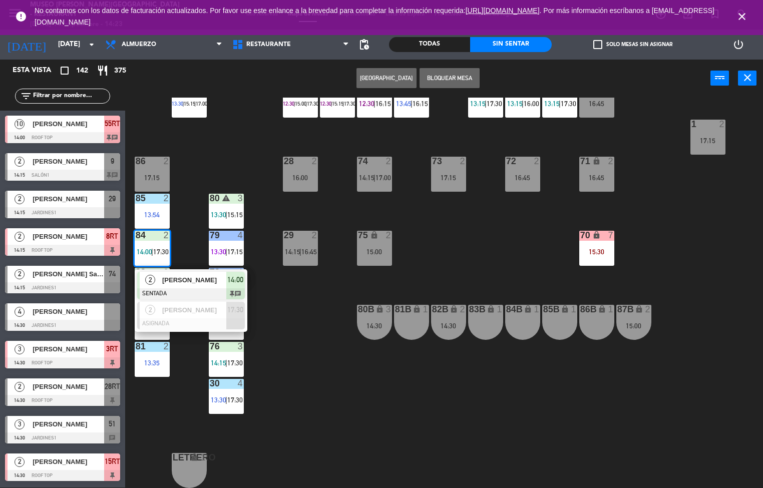
click at [433, 416] on div "44 5 12:45 | 15:30 | 17:15 49 2 13:15 | 17:00 54 5 11:51 | 15:00 | 17:30 64 2 1…" at bounding box center [448, 293] width 630 height 391
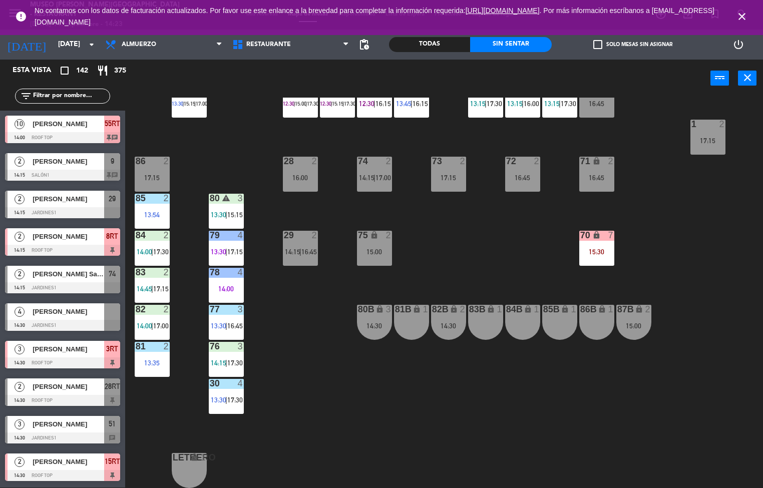
click at [230, 201] on div "80 warning 3 13:30 | 15:15" at bounding box center [226, 211] width 35 height 35
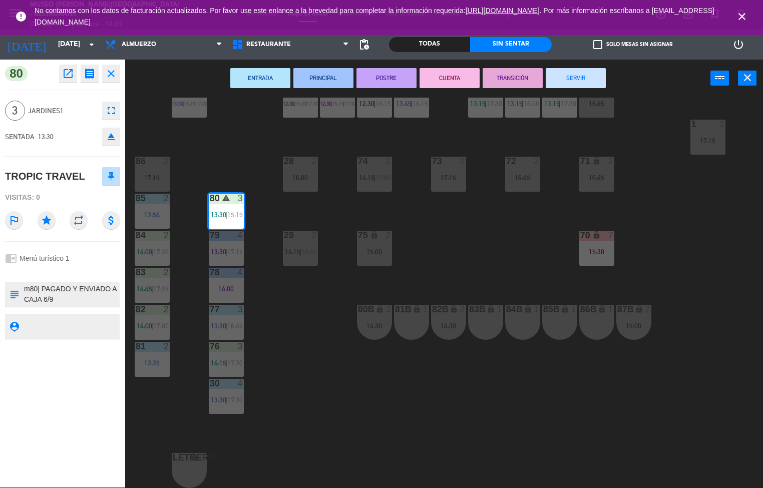
click at [518, 72] on button "TRANSICIÓN" at bounding box center [513, 78] width 60 height 20
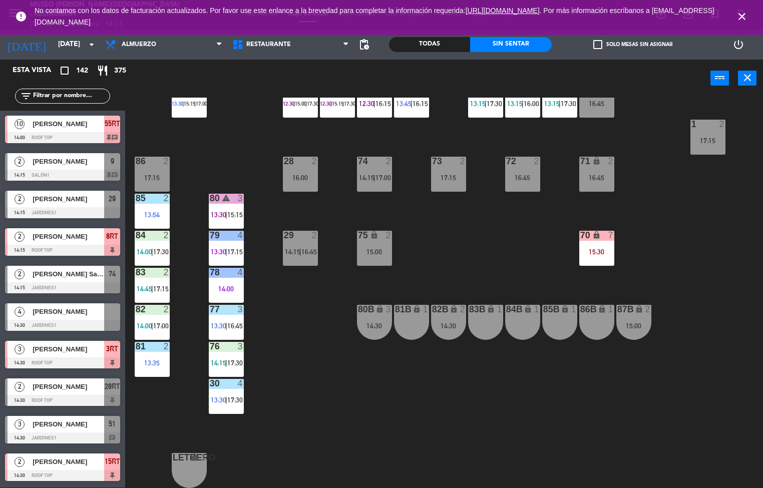
click at [226, 194] on icon "warning" at bounding box center [226, 198] width 9 height 9
click at [469, 233] on div "44 5 12:45 | 15:30 | 17:15 49 2 13:15 | 17:00 54 5 11:51 | 15:00 | 17:30 64 2 1…" at bounding box center [448, 293] width 630 height 391
click at [442, 49] on div "Todas" at bounding box center [429, 44] width 81 height 15
click at [457, 215] on div "44 5 12:45 | 15:30 | 17:15 49 2 13:15 | 17:00 54 5 11:51 | 15:00 | 17:30 64 2 1…" at bounding box center [448, 293] width 630 height 391
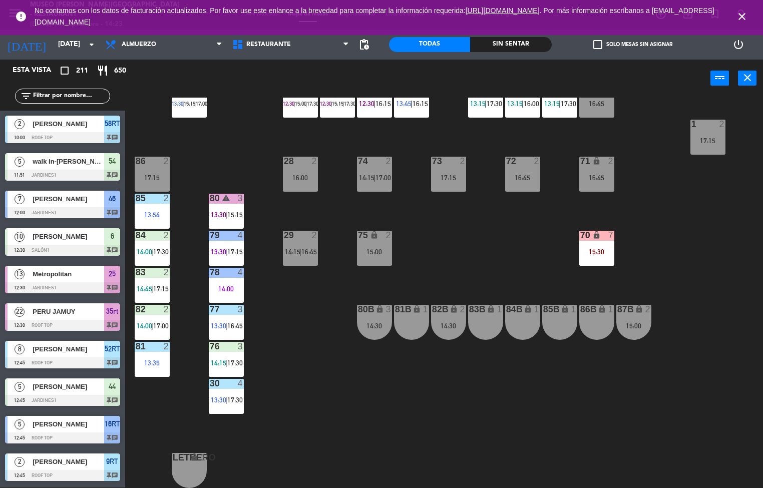
click at [736, 12] on icon "close" at bounding box center [742, 17] width 12 height 12
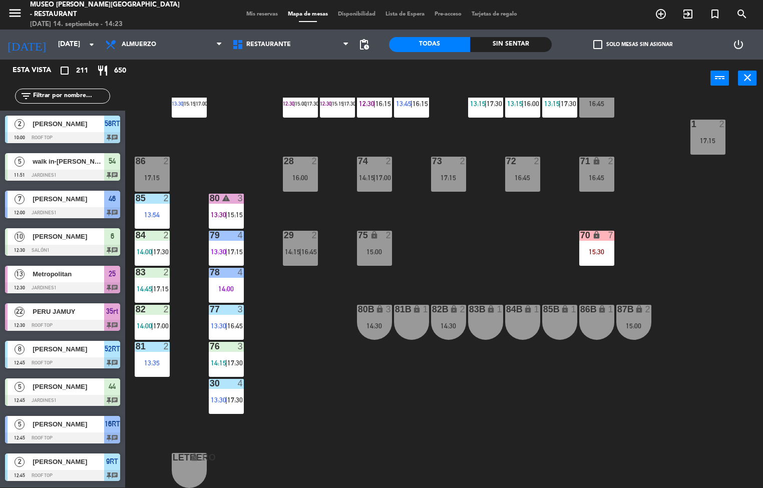
click at [497, 260] on div "44 5 12:45 | 15:30 | 17:15 49 2 13:15 | 17:00 54 5 11:51 | 15:00 | 17:30 64 2 1…" at bounding box center [448, 293] width 630 height 391
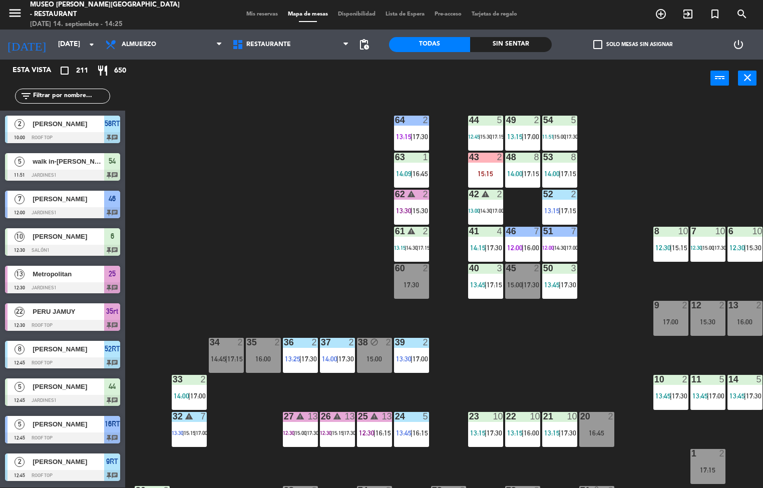
scroll to position [161, 0]
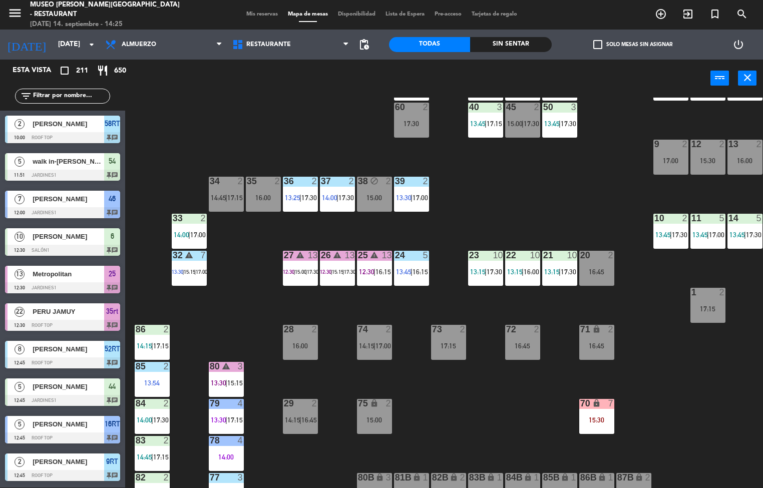
click at [152, 327] on div at bounding box center [152, 329] width 17 height 9
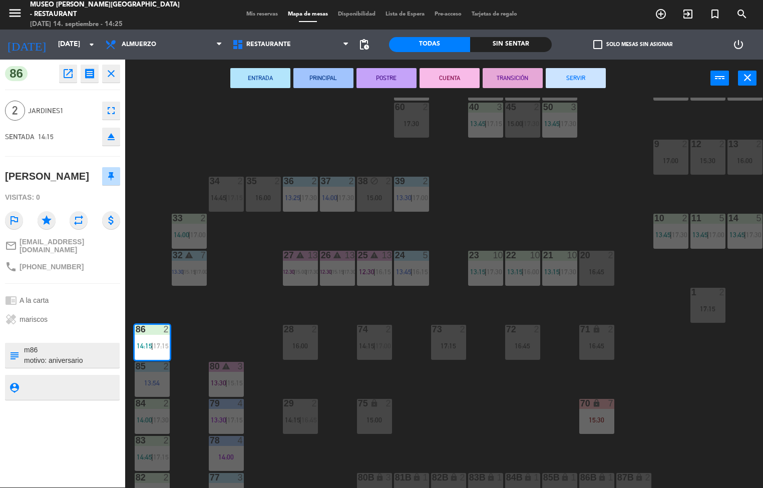
click at [92, 364] on textarea at bounding box center [71, 355] width 96 height 21
click at [98, 310] on div "chrome_reader_mode A la carta" at bounding box center [62, 300] width 115 height 19
click at [387, 342] on span "17:00" at bounding box center [383, 346] width 16 height 8
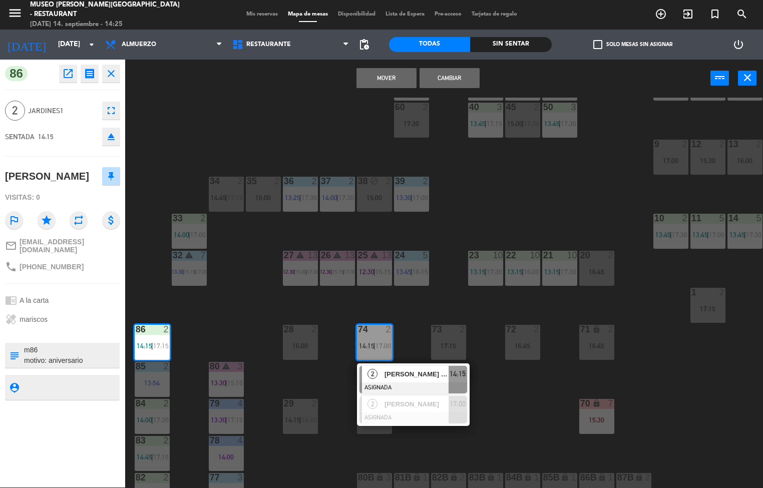
click at [523, 424] on div "44 5 12:45 | 15:30 | 17:15 49 2 13:15 | 17:00 54 5 11:51 | 15:00 | 17:30 64 2 1…" at bounding box center [448, 293] width 630 height 391
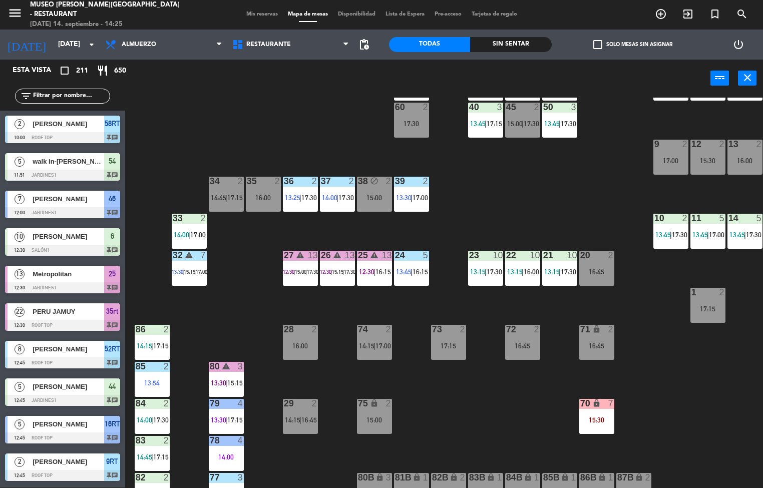
scroll to position [1, 0]
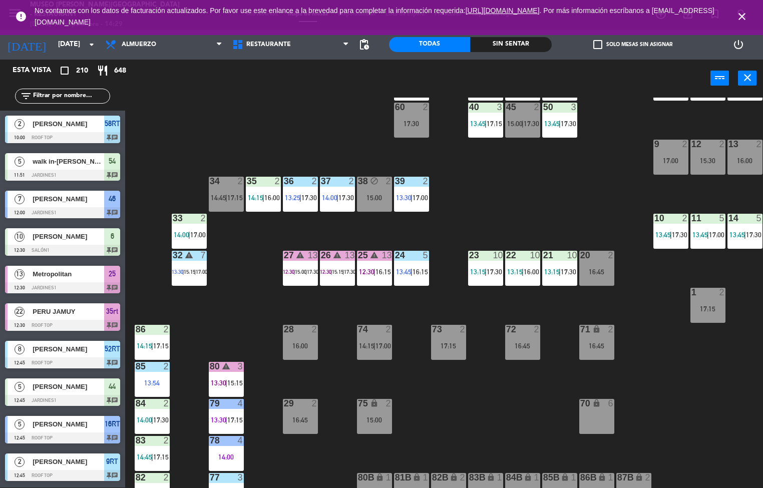
click at [161, 345] on span "17:15" at bounding box center [161, 346] width 16 height 8
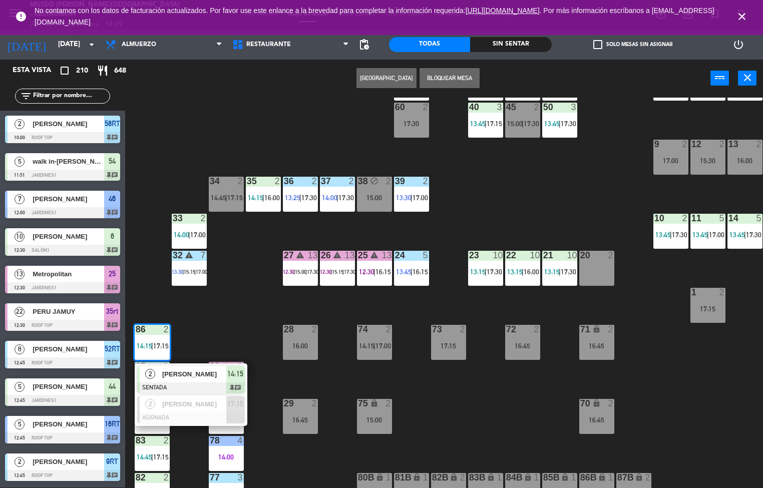
click at [184, 382] on div at bounding box center [191, 387] width 108 height 11
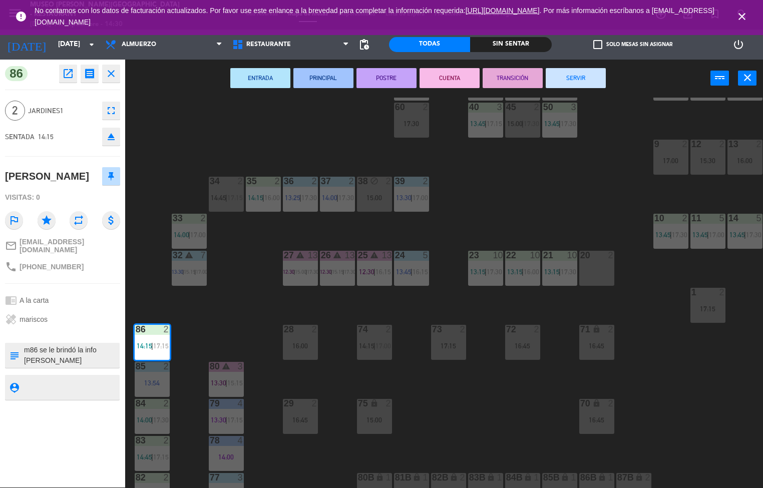
click at [519, 193] on div "44 5 12:45 | 15:30 | 17:15 49 2 13:15 | 17:00 54 5 11:51 | 15:00 | 17:30 64 2 1…" at bounding box center [448, 293] width 630 height 391
click at [239, 379] on span "15:15" at bounding box center [235, 383] width 16 height 8
click at [258, 320] on div "44 5 12:45 | 15:30 | 17:15 49 2 13:15 | 17:00 54 5 11:51 | 15:00 | 17:30 64 2 1…" at bounding box center [448, 293] width 630 height 391
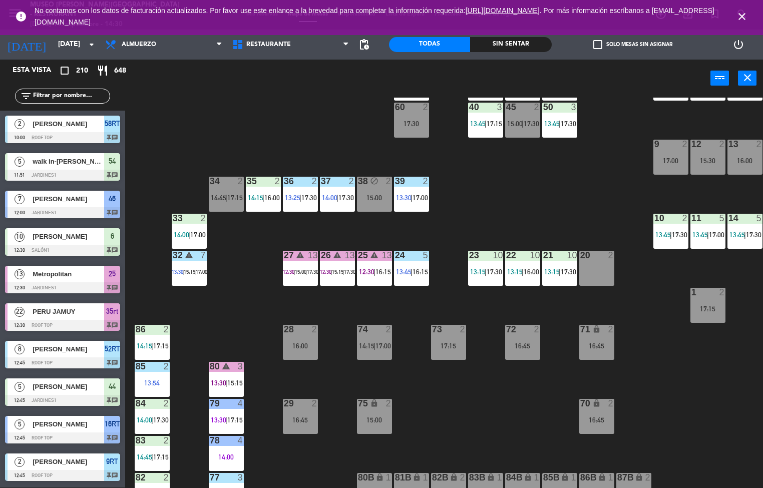
click at [239, 383] on span "15:15" at bounding box center [235, 383] width 16 height 8
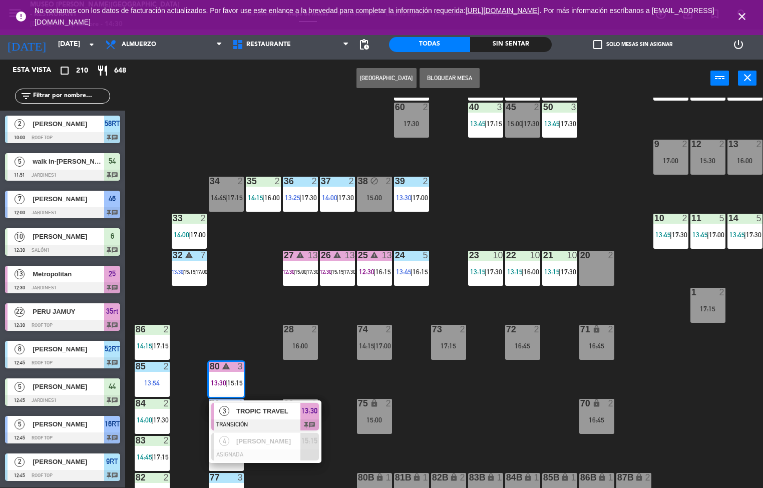
click at [262, 420] on div at bounding box center [265, 425] width 108 height 11
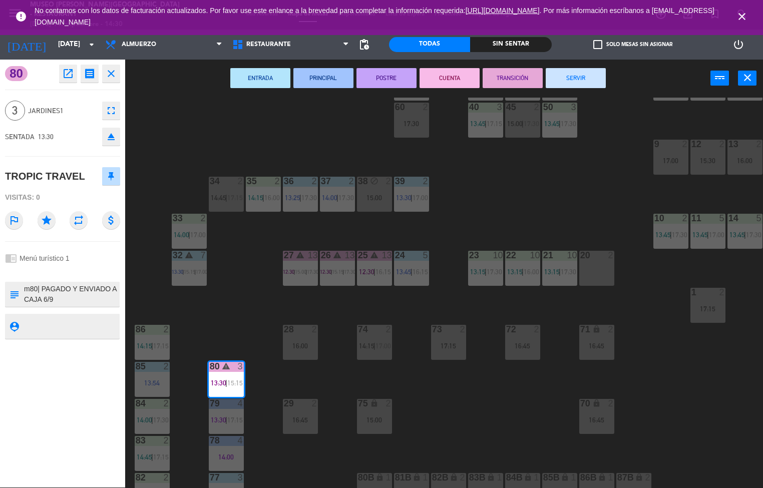
click at [575, 77] on button "SERVIR" at bounding box center [576, 78] width 60 height 20
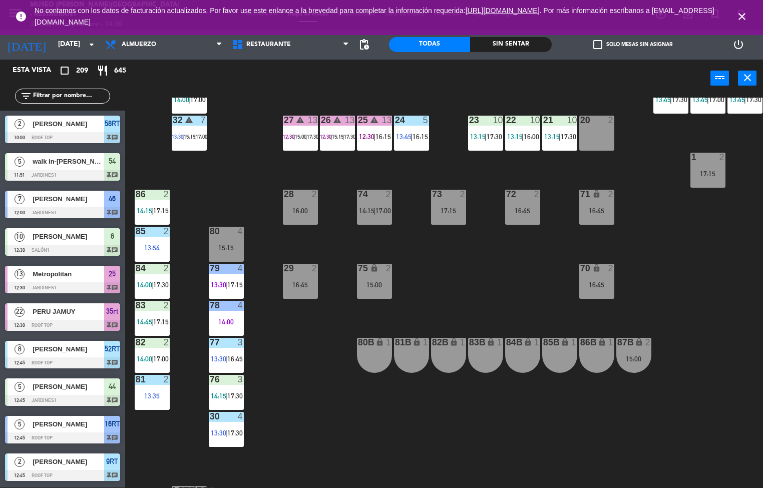
scroll to position [189, 0]
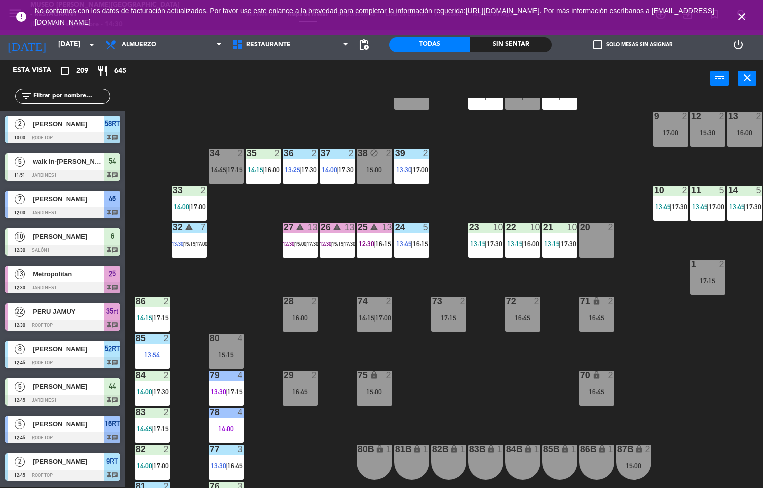
click at [285, 246] on div "12:30 |" at bounding box center [289, 243] width 12 height 7
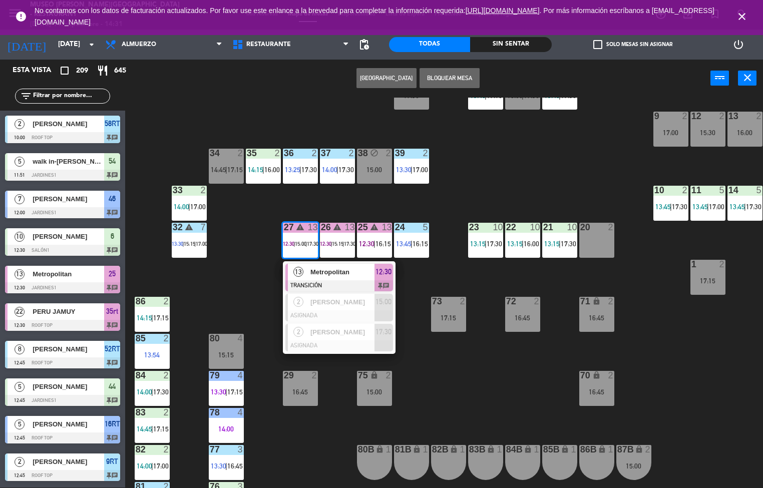
click at [554, 165] on div "44 5 12:45 | 15:30 | 17:15 49 2 13:15 | 17:00 54 5 11:51 | 15:00 | 17:30 64 2 1…" at bounding box center [448, 293] width 630 height 391
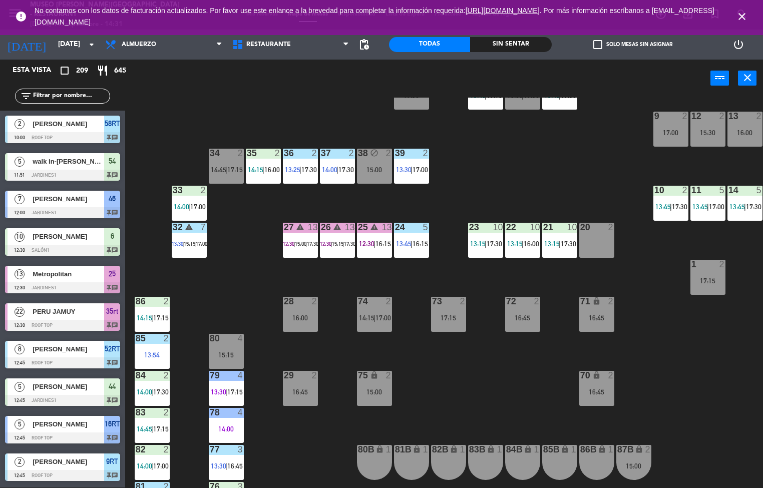
click at [418, 244] on span "16:15" at bounding box center [421, 244] width 16 height 8
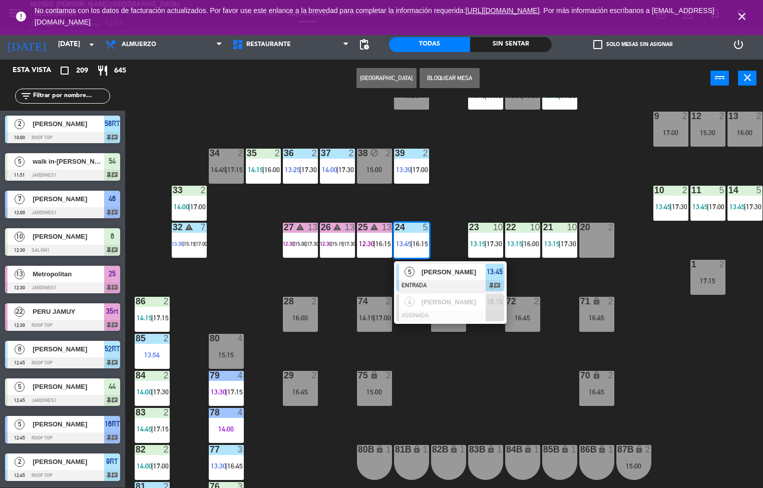
click at [454, 285] on div at bounding box center [451, 285] width 108 height 11
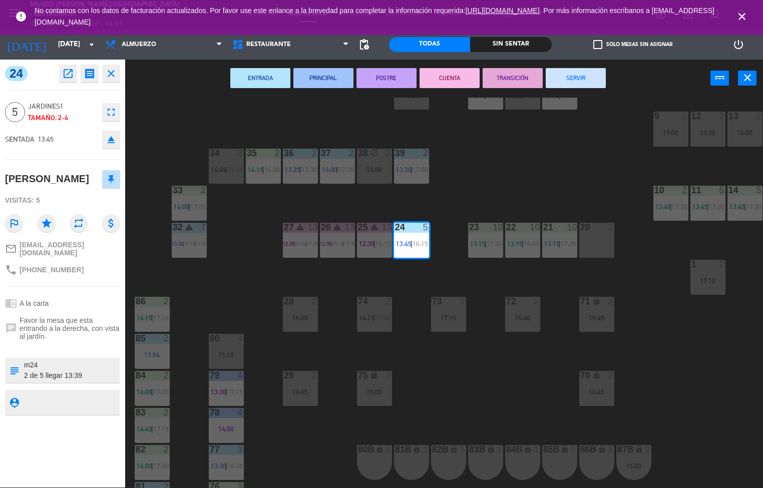
click at [386, 77] on button "POSTRE" at bounding box center [386, 78] width 60 height 20
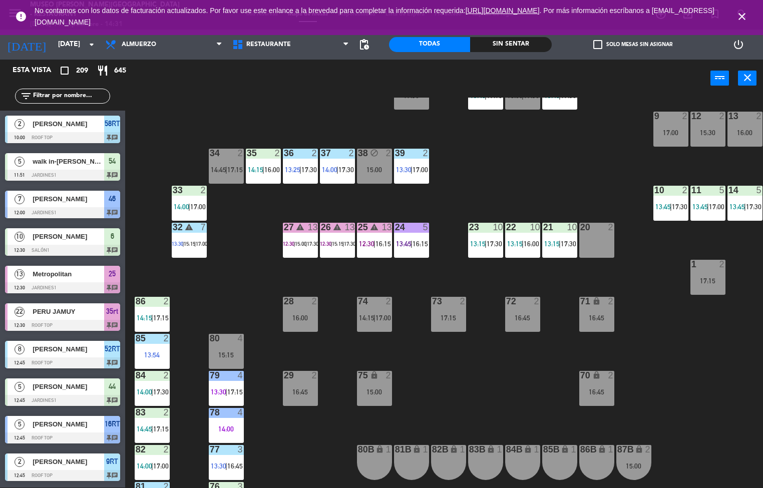
scroll to position [1, 0]
click at [185, 241] on div "15:15 |" at bounding box center [190, 243] width 12 height 7
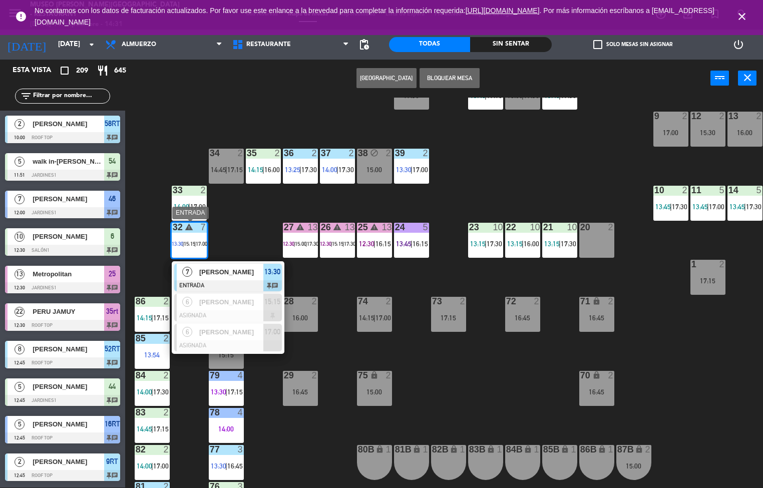
click at [219, 281] on div at bounding box center [228, 285] width 108 height 11
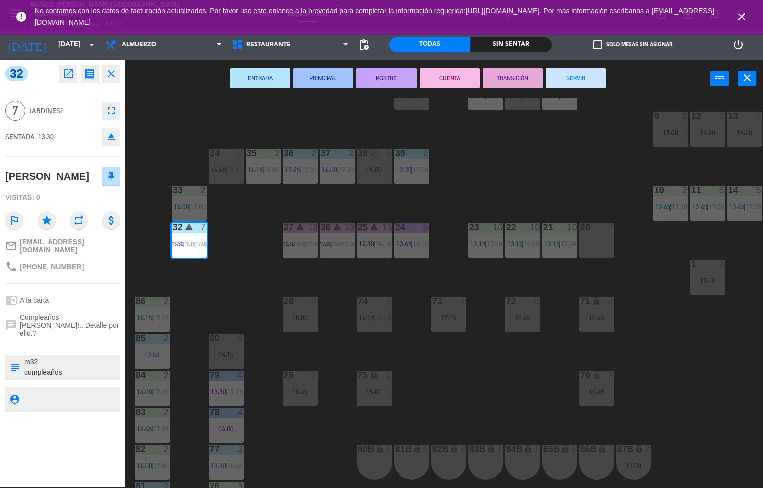
click at [330, 74] on button "PRINCIPAL" at bounding box center [323, 78] width 60 height 20
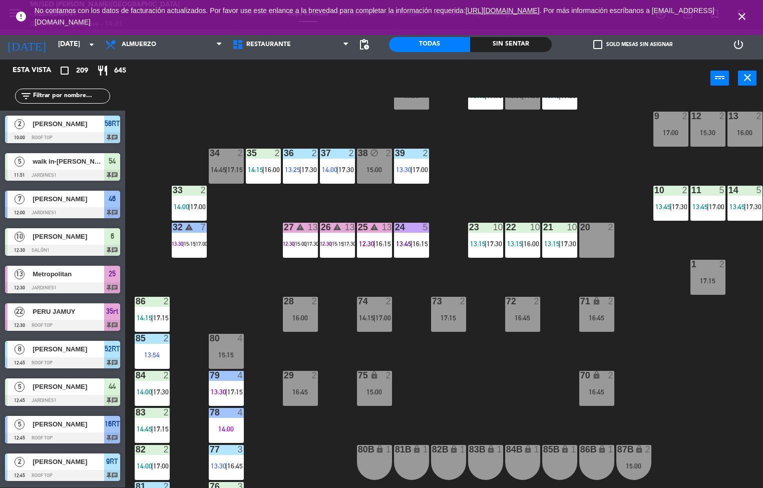
click at [155, 318] on span "17:15" at bounding box center [161, 318] width 16 height 8
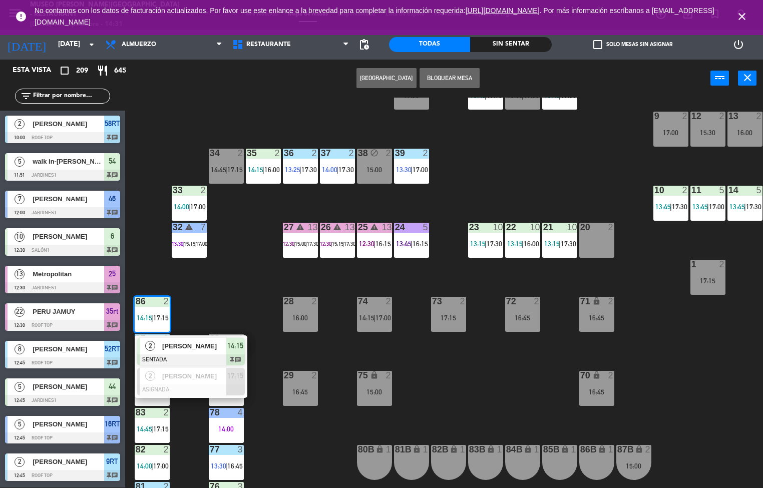
click at [193, 356] on div at bounding box center [191, 359] width 108 height 11
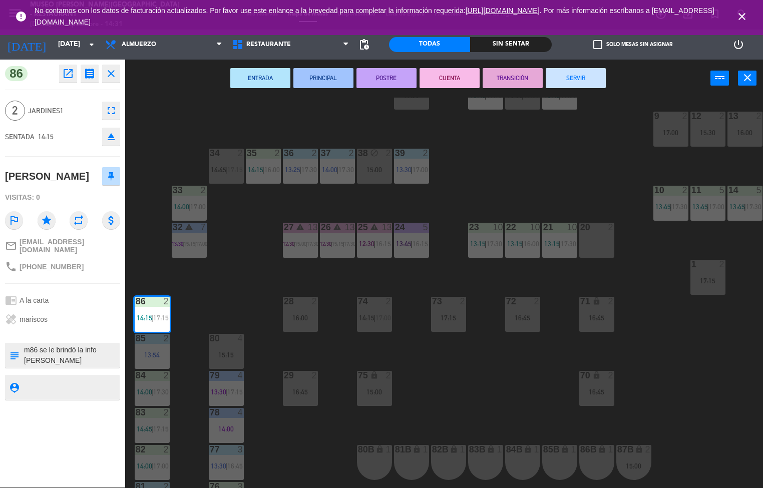
click at [331, 76] on button "PRINCIPAL" at bounding box center [323, 78] width 60 height 20
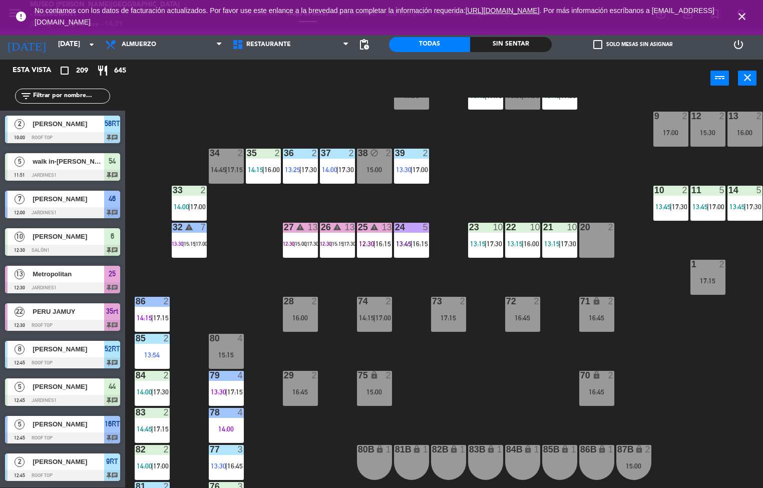
click at [156, 347] on div "85 2 13:54" at bounding box center [152, 351] width 35 height 35
click at [156, 351] on div "13:54" at bounding box center [152, 354] width 35 height 7
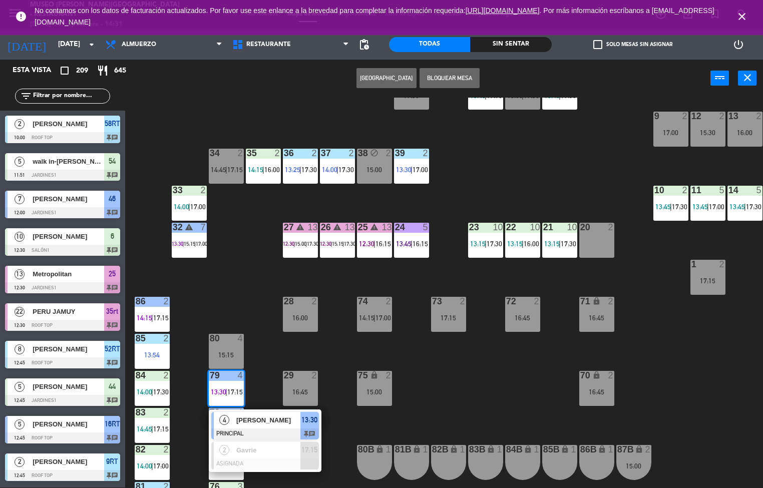
click at [157, 353] on div "13:54" at bounding box center [152, 354] width 35 height 7
click at [221, 284] on div "44 5 12:45 | 15:30 | 17:15 49 2 13:15 | 17:00 54 5 11:51 | 15:00 | 17:30 64 2 1…" at bounding box center [448, 293] width 630 height 391
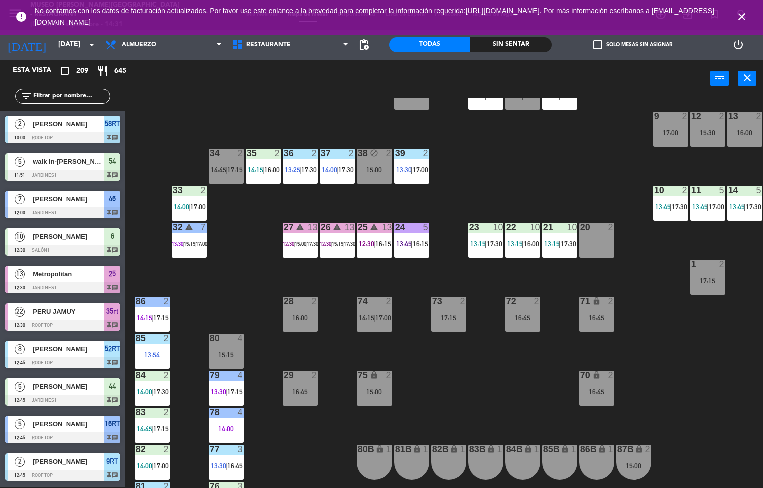
click at [157, 354] on div "13:54" at bounding box center [152, 354] width 35 height 7
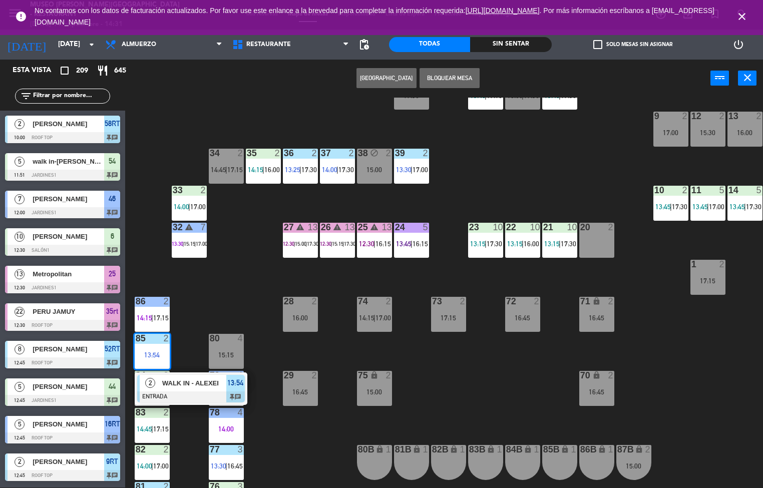
click at [175, 392] on div at bounding box center [191, 397] width 108 height 11
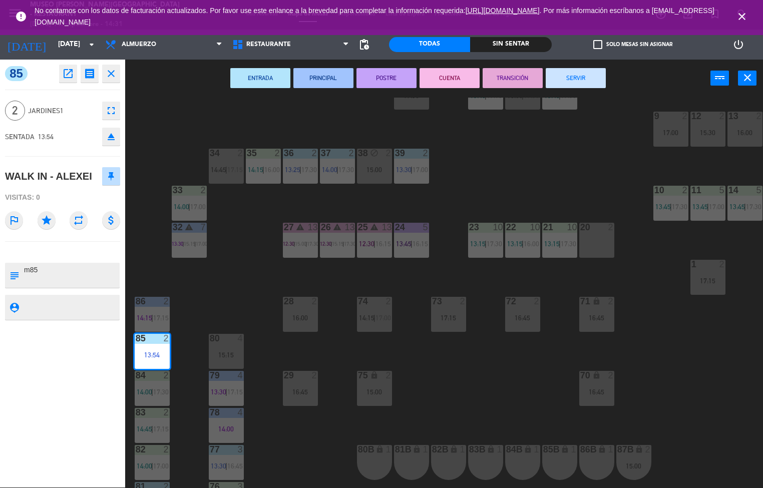
click at [324, 77] on button "PRINCIPAL" at bounding box center [323, 78] width 60 height 20
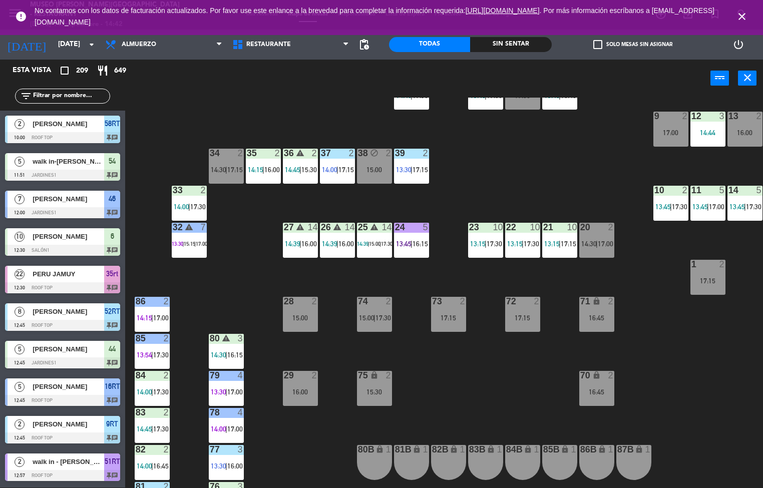
scroll to position [233, 0]
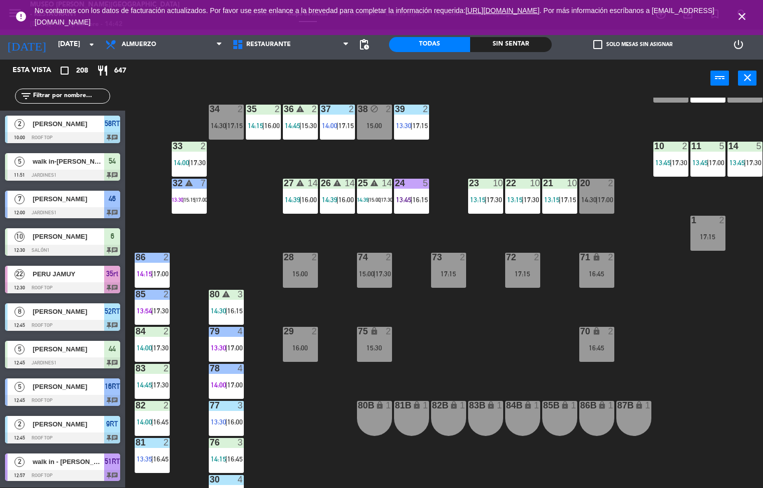
click at [370, 202] on div "15:00 |" at bounding box center [375, 199] width 12 height 7
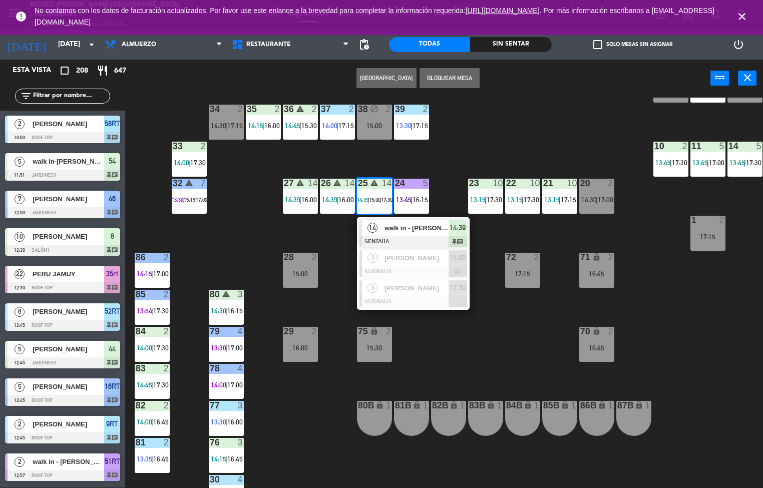
click at [430, 238] on div at bounding box center [413, 241] width 108 height 11
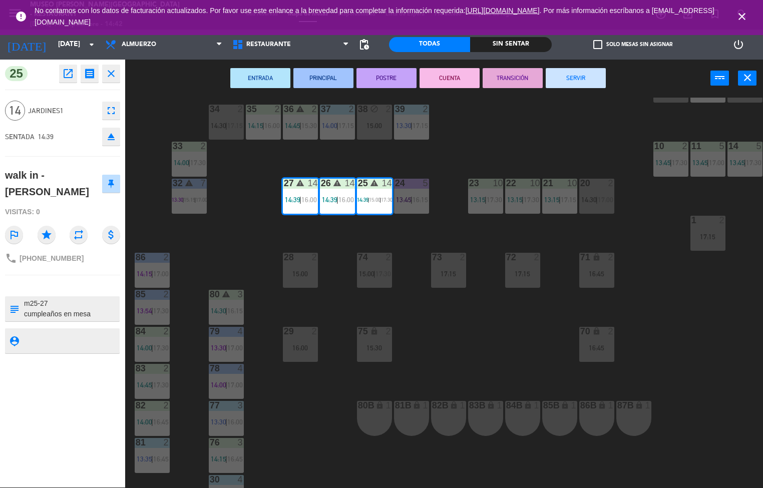
click at [88, 318] on textarea at bounding box center [71, 308] width 96 height 21
click at [309, 425] on div "44 5 12:45 | 15:30 | 17:15 49 2 13:15 | 17:30 54 5 11:51 | 15:15 64 2 13:15 | 1…" at bounding box center [448, 293] width 630 height 391
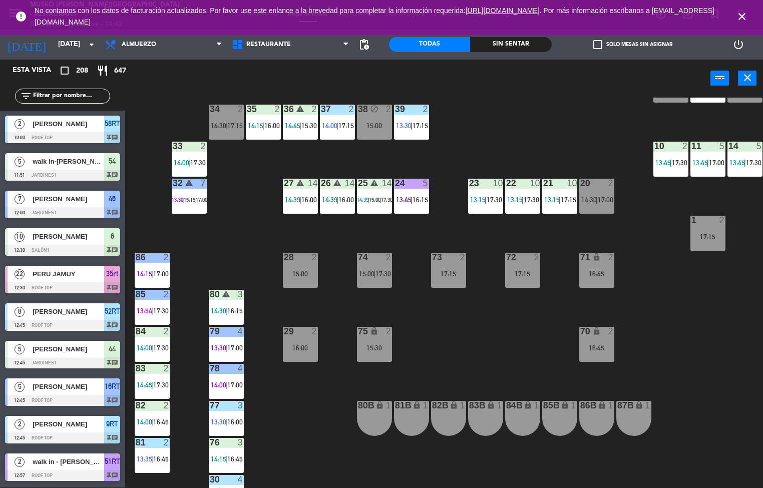
scroll to position [1, 0]
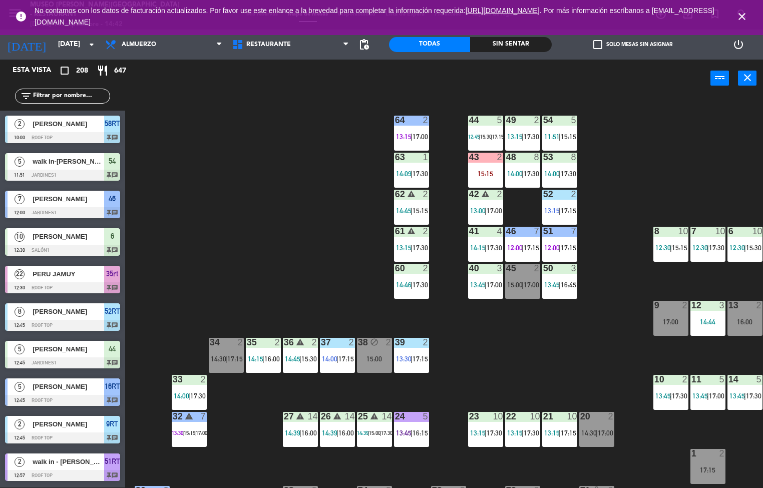
scroll to position [233, 0]
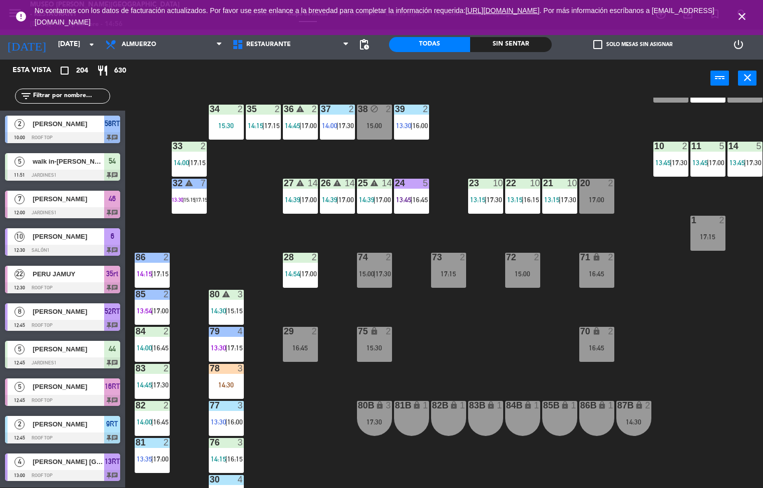
click at [306, 430] on div "44 5 12:45 | 15:30 | 17:15 49 2 13:15 | 16:15 54 5 11:51 | 17:30 64 2 13:15 | 1…" at bounding box center [448, 293] width 630 height 391
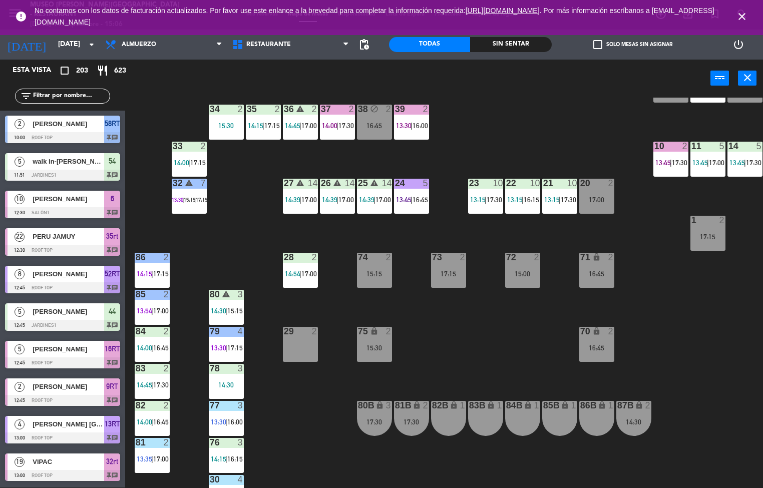
click at [500, 47] on div "Sin sentar" at bounding box center [510, 44] width 81 height 15
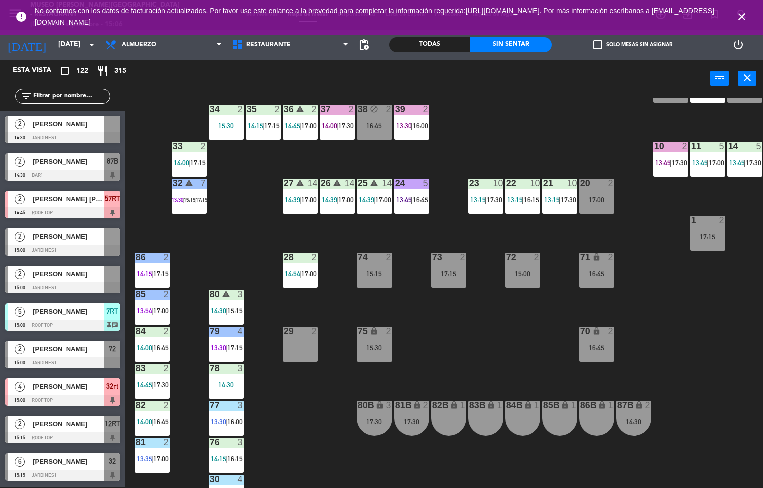
click at [736, 11] on icon "close" at bounding box center [742, 17] width 12 height 12
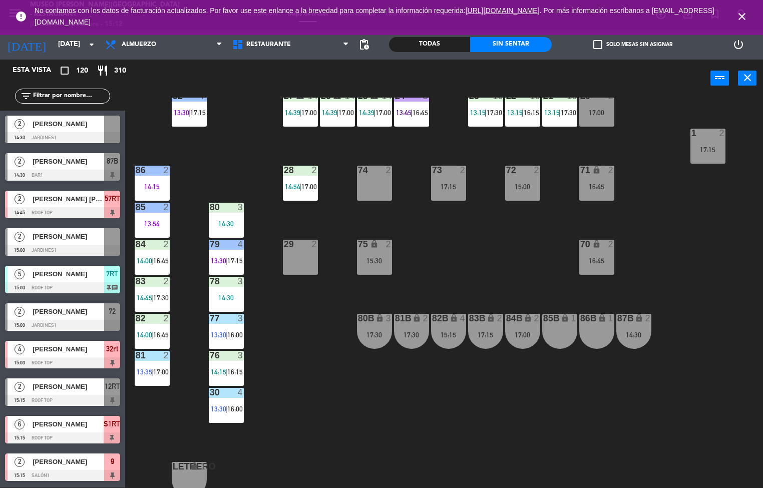
scroll to position [334, 0]
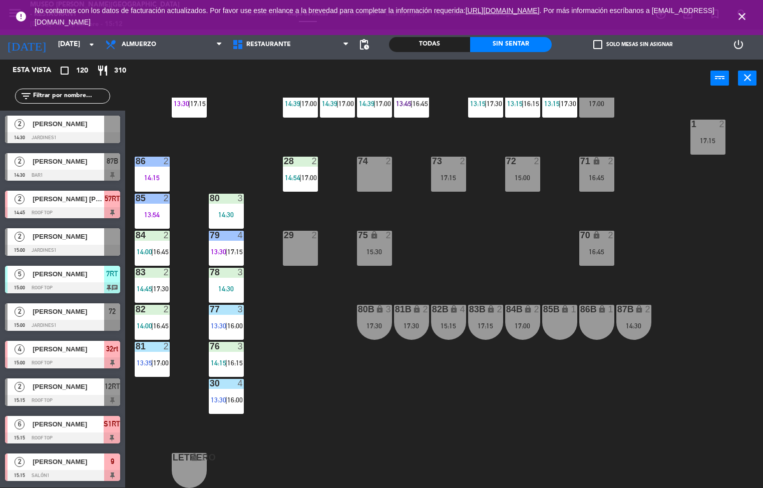
click at [308, 289] on div "44 5 12:45 | 15:30 | 17:15 49 2 13:15 | 16:15 54 5 11:51 | 17:30 64 2 13:15 | 1…" at bounding box center [448, 293] width 630 height 391
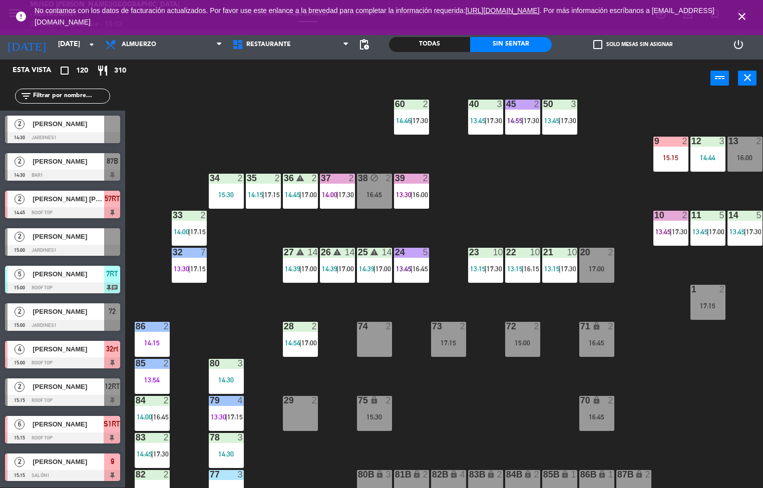
scroll to position [164, 0]
click at [241, 305] on div "44 5 12:45 | 15:30 | 17:15 49 2 13:15 | 16:15 54 5 11:51 | 17:30 64 2 13:15 | 1…" at bounding box center [448, 293] width 630 height 391
click at [185, 278] on div "32 7 13:30 | 17:15" at bounding box center [189, 265] width 35 height 35
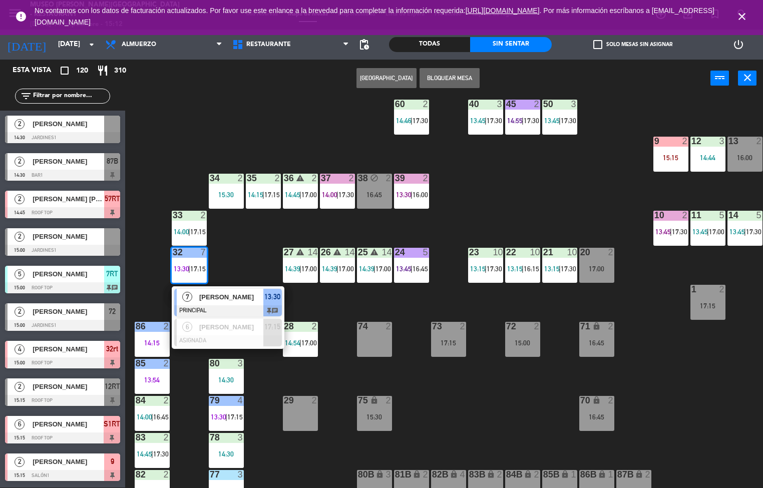
scroll to position [164, 17]
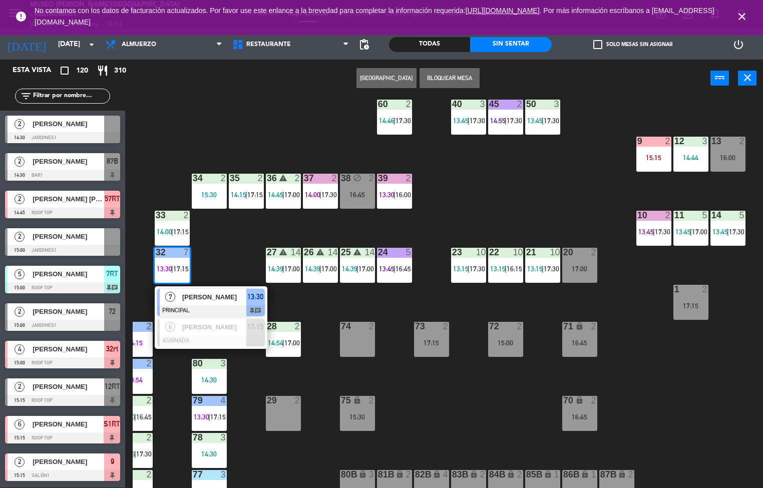
click at [454, 419] on div "44 5 12:45 | 15:30 | 17:15 49 2 13:15 | 16:15 54 5 11:51 | 17:30 64 2 13:15 | 1…" at bounding box center [448, 293] width 630 height 391
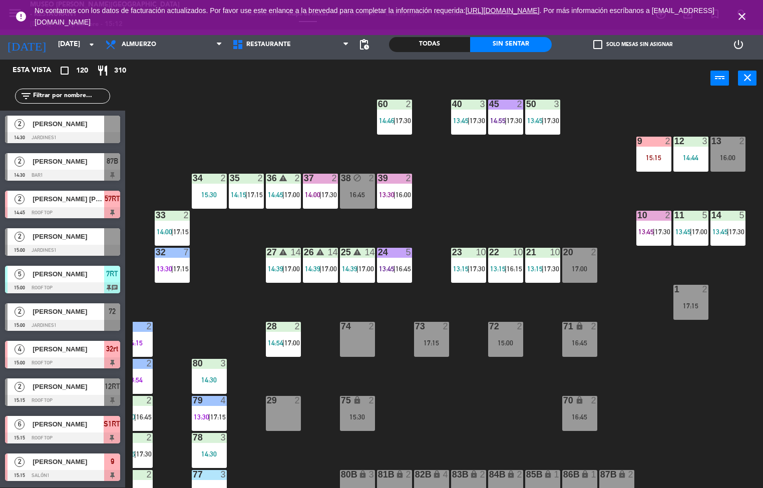
click at [563, 326] on div "44 5 12:45 | 15:30 | 17:15 49 2 13:15 | 16:15 54 5 11:51 | 17:30 64 2 13:15 | 1…" at bounding box center [448, 293] width 630 height 391
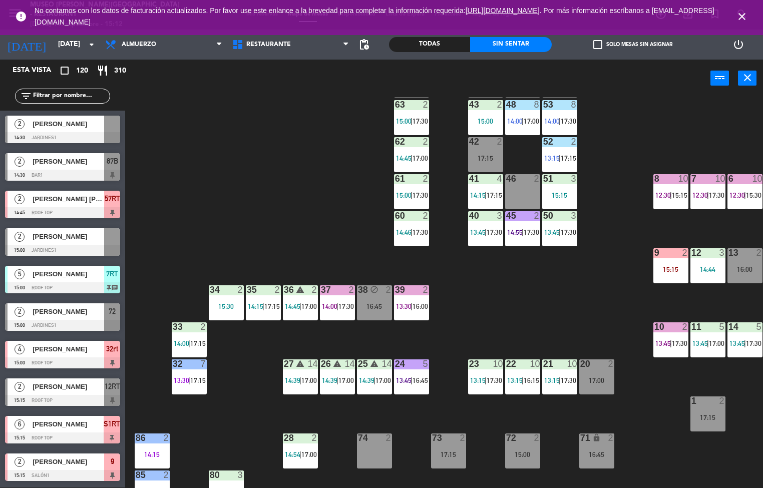
scroll to position [235, 0]
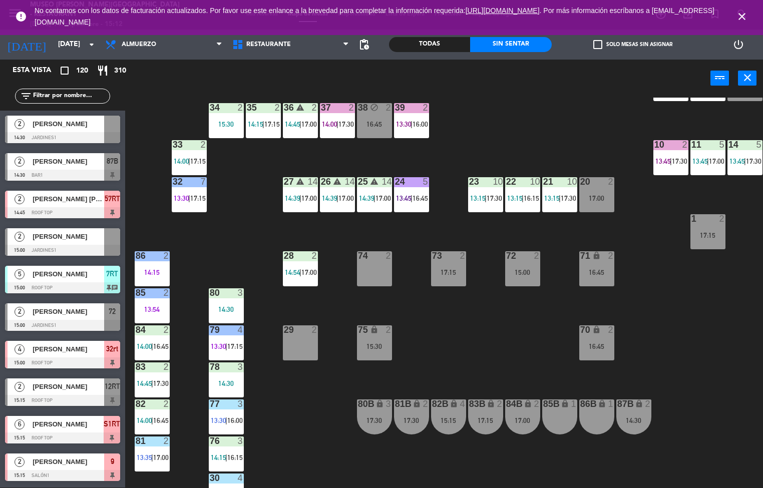
click at [302, 436] on div "44 5 12:45 | 15:30 | 17:15 49 2 13:15 | 16:15 54 5 11:51 | 17:30 64 2 13:15 | 1…" at bounding box center [448, 293] width 630 height 391
click at [299, 325] on div "29 2" at bounding box center [300, 342] width 35 height 35
click at [299, 326] on div "29 2" at bounding box center [300, 342] width 35 height 35
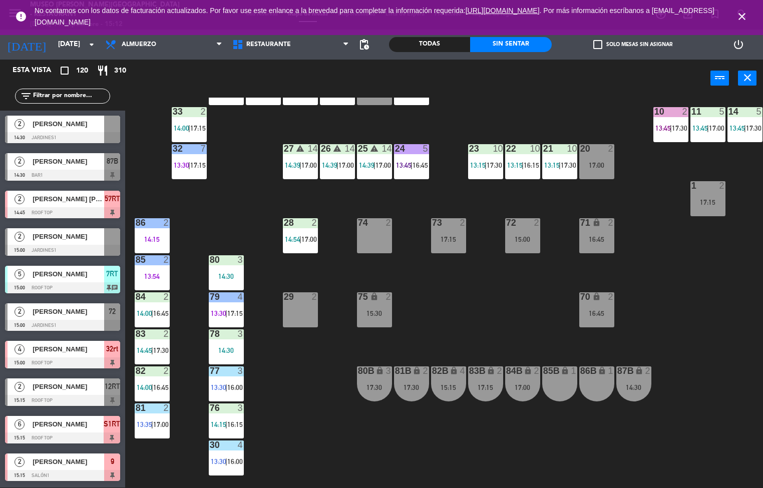
click at [476, 454] on div "44 5 12:45 | 15:30 | 17:15 49 2 13:15 | 16:15 54 5 11:51 | 17:30 64 2 13:15 | 1…" at bounding box center [448, 293] width 630 height 391
click at [371, 313] on div "15:30" at bounding box center [374, 313] width 35 height 7
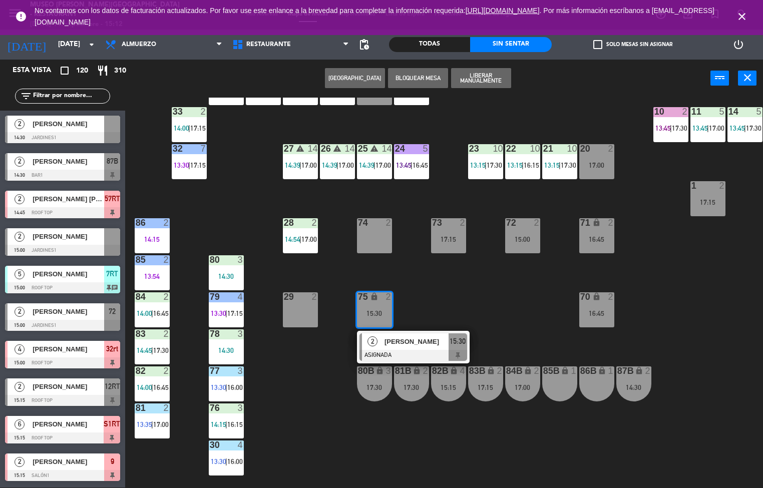
click at [397, 356] on div at bounding box center [413, 355] width 108 height 11
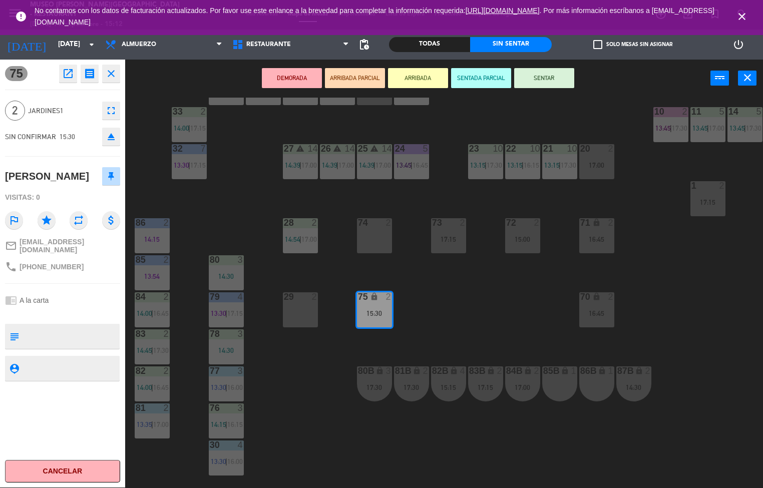
click at [460, 322] on div "44 5 12:45 | 15:30 | 17:15 49 2 13:15 | 16:15 54 5 11:51 | 17:30 64 2 13:15 | 1…" at bounding box center [448, 293] width 630 height 391
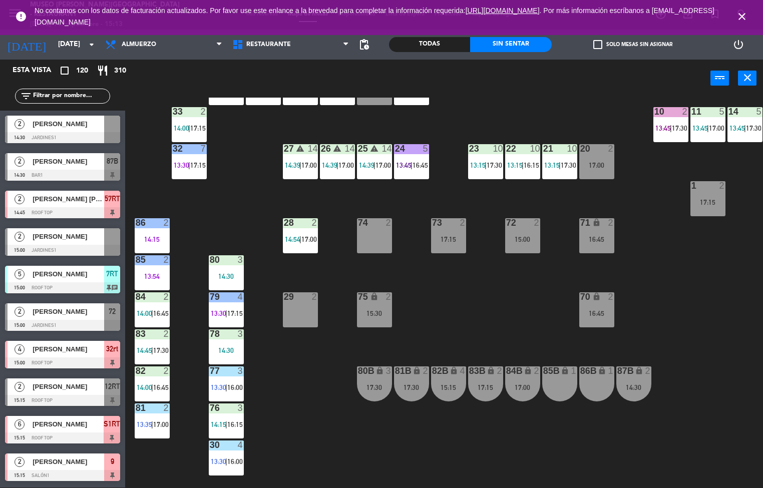
scroll to position [1, 0]
click at [508, 451] on div "44 5 12:45 | 15:30 | 17:15 49 2 13:15 | 16:15 54 5 11:51 | 17:30 64 2 13:15 | 1…" at bounding box center [448, 293] width 630 height 391
click at [505, 472] on div "44 5 12:45 | 15:30 | 17:15 49 2 13:15 | 16:15 54 5 11:51 | 17:30 64 2 13:15 | 1…" at bounding box center [448, 293] width 630 height 391
click at [514, 314] on div "44 5 12:45 | 15:30 | 17:15 49 2 13:15 | 16:15 54 5 11:51 | 17:30 64 2 13:15 | 1…" at bounding box center [448, 293] width 630 height 391
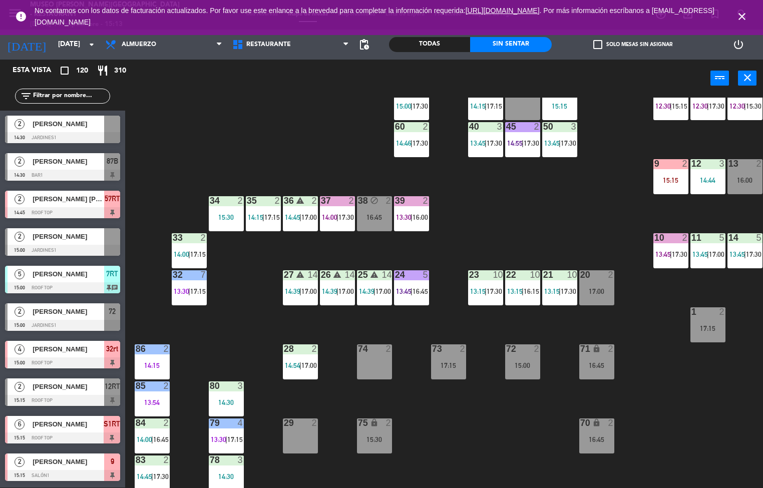
click at [694, 280] on div "44 5 12:45 | 15:30 | 17:15 49 2 13:15 | 16:15 54 5 11:51 | 17:30 64 2 13:15 | 1…" at bounding box center [448, 293] width 630 height 391
click at [672, 448] on div "44 5 12:45 | 15:30 | 17:15 49 2 13:15 | 16:15 54 5 11:51 | 17:30 64 2 13:15 | 1…" at bounding box center [448, 293] width 630 height 391
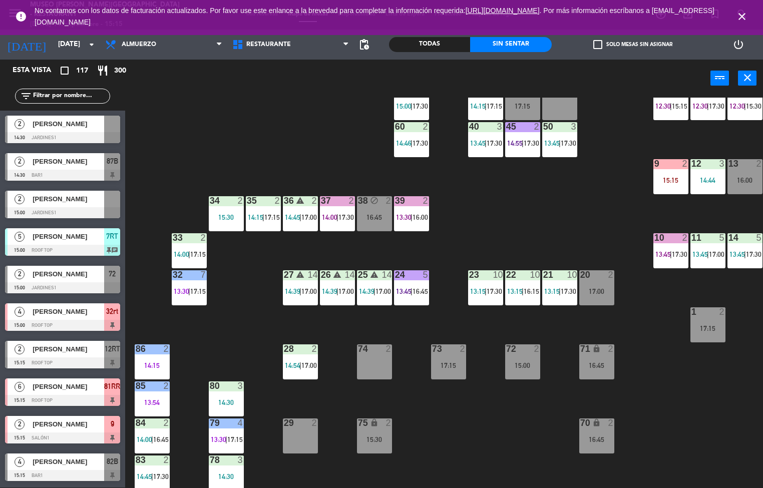
click at [479, 451] on div "44 5 12:45 | 15:30 | 17:15 49 2 13:15 | 16:15 54 5 11:51 | 17:30 64 2 13:15 | 1…" at bounding box center [448, 293] width 630 height 391
click at [293, 290] on span "14:39" at bounding box center [293, 291] width 16 height 8
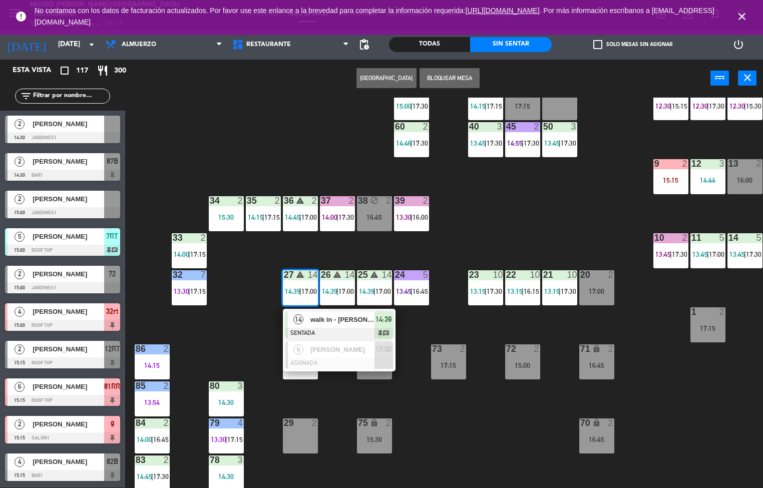
click at [334, 323] on span "walk in - [PERSON_NAME]" at bounding box center [342, 319] width 64 height 11
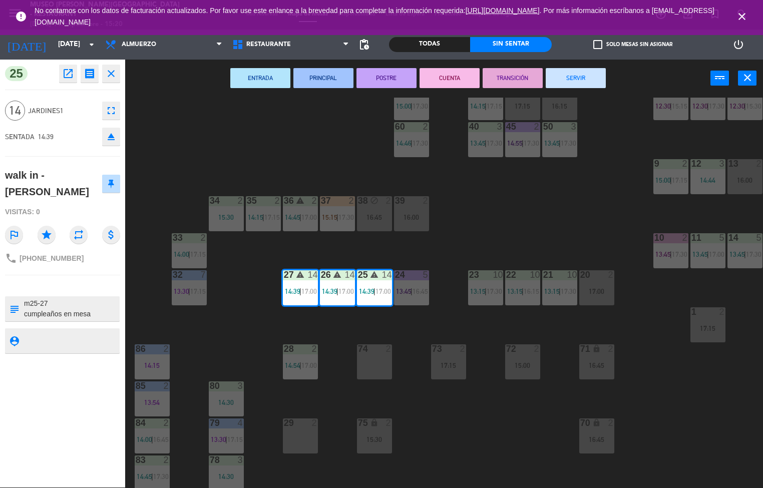
click at [226, 364] on div "44 5 12:45 | 15:30 | 17:15 49 2 13:15 | 16:15 54 5 11:51 | 17:30 64 2 17:30 48 …" at bounding box center [448, 293] width 630 height 391
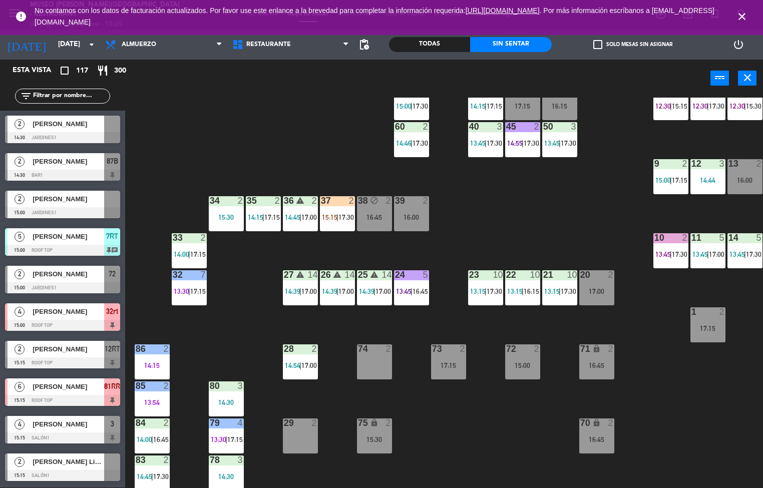
click at [349, 274] on div "14" at bounding box center [349, 274] width 10 height 9
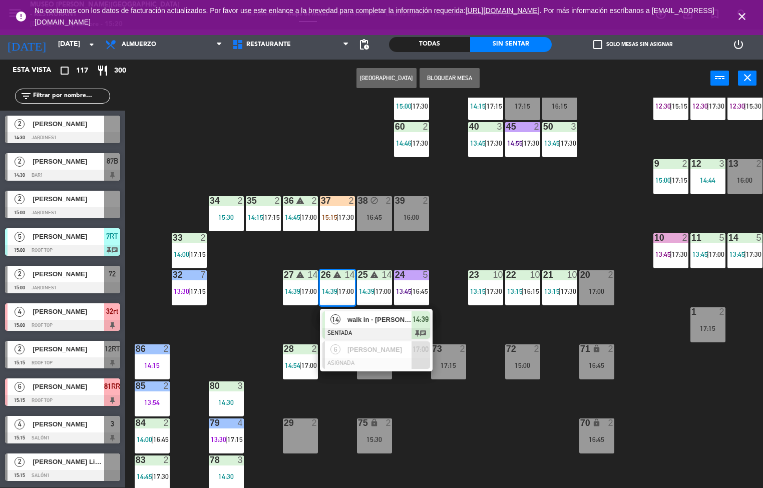
click at [396, 326] on div "walk in - [PERSON_NAME]" at bounding box center [378, 319] width 65 height 17
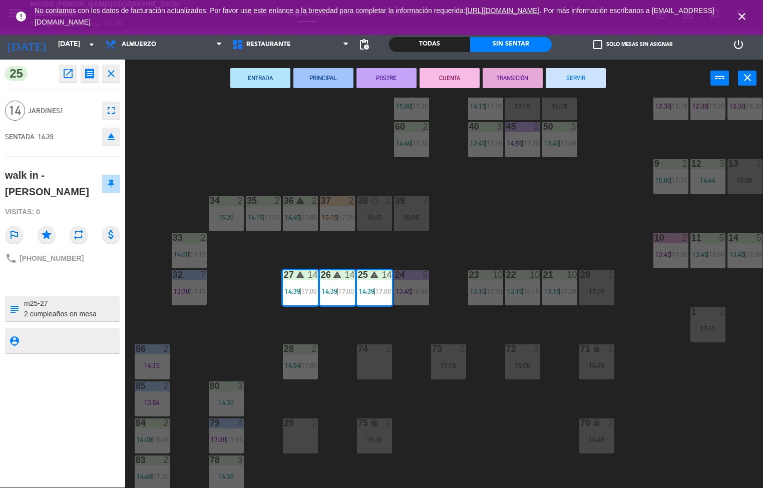
click at [71, 314] on textarea at bounding box center [71, 308] width 96 height 21
click at [82, 407] on div "25 open_in_new receipt 2:39 PM [DATE] personas walk in - sayuri [GEOGRAPHIC_DAT…" at bounding box center [62, 274] width 125 height 428
click at [87, 428] on div "25 open_in_new receipt 2:39 PM [DATE] personas walk in - sayuri [GEOGRAPHIC_DAT…" at bounding box center [62, 274] width 125 height 428
click at [561, 215] on div "44 5 12:45 | 15:30 | 17:15 49 2 13:15 | 16:15 54 5 11:51 | 17:30 64 2 17:30 48 …" at bounding box center [448, 293] width 630 height 391
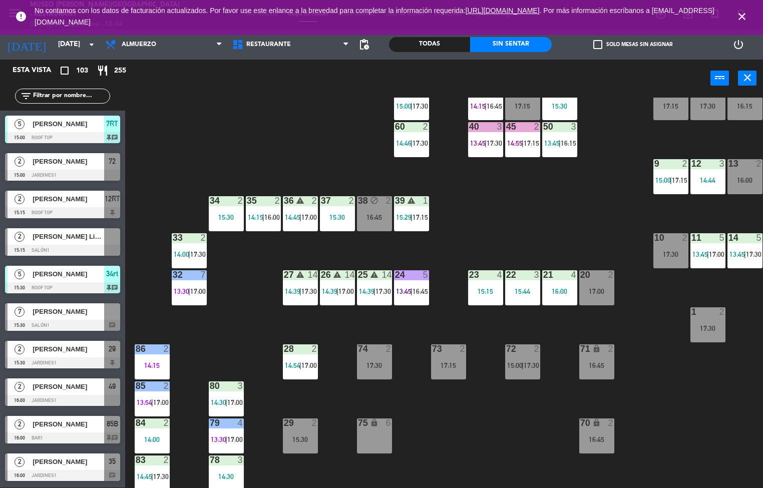
click at [412, 449] on div "44 5 12:45 | 17:15 49 2 13:15 | 16:00 54 5 11:51 64 2 15:15 | 17:30 48 8 14:00 …" at bounding box center [448, 293] width 630 height 391
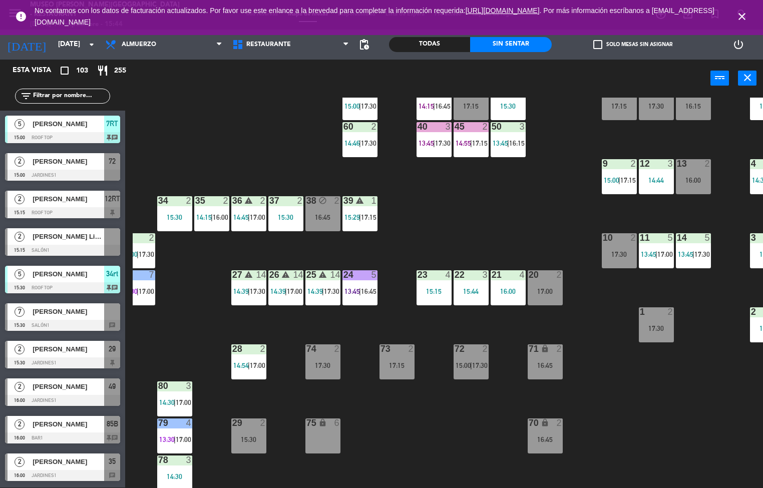
click at [520, 218] on div "44 5 12:45 | 17:15 49 2 13:15 | 16:00 54 5 11:51 64 2 15:15 | 17:30 48 8 14:00 …" at bounding box center [448, 293] width 630 height 391
